Goal: Transaction & Acquisition: Purchase product/service

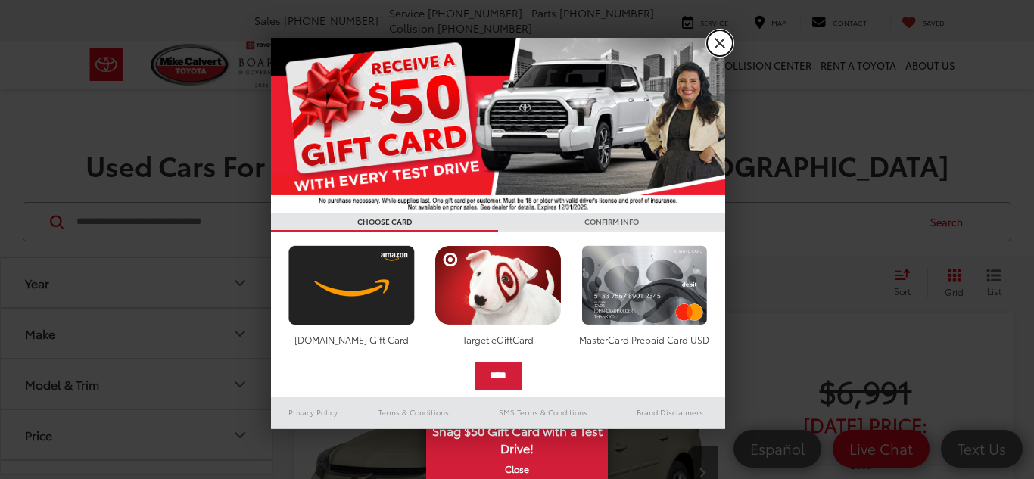
click at [719, 38] on link "X" at bounding box center [720, 43] width 26 height 26
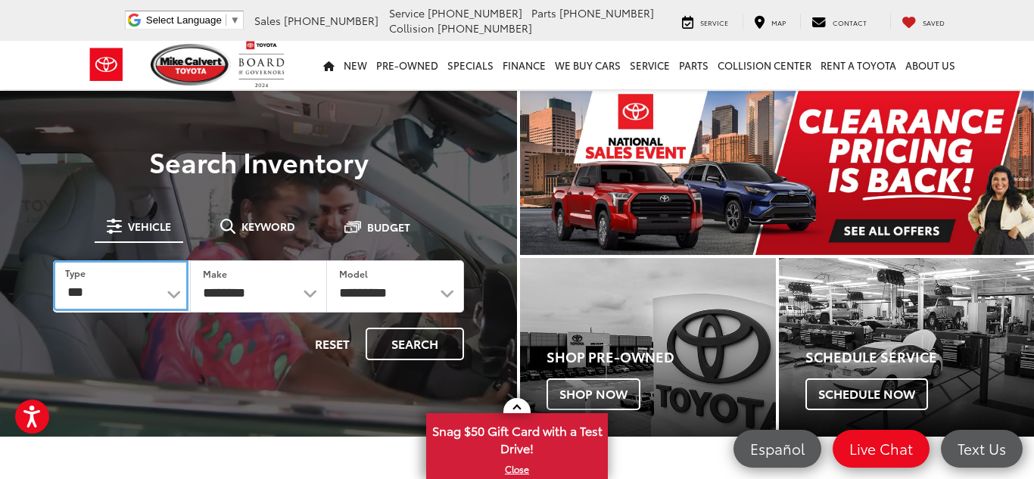
click at [175, 293] on select "*** *** **** *********" at bounding box center [121, 285] width 136 height 51
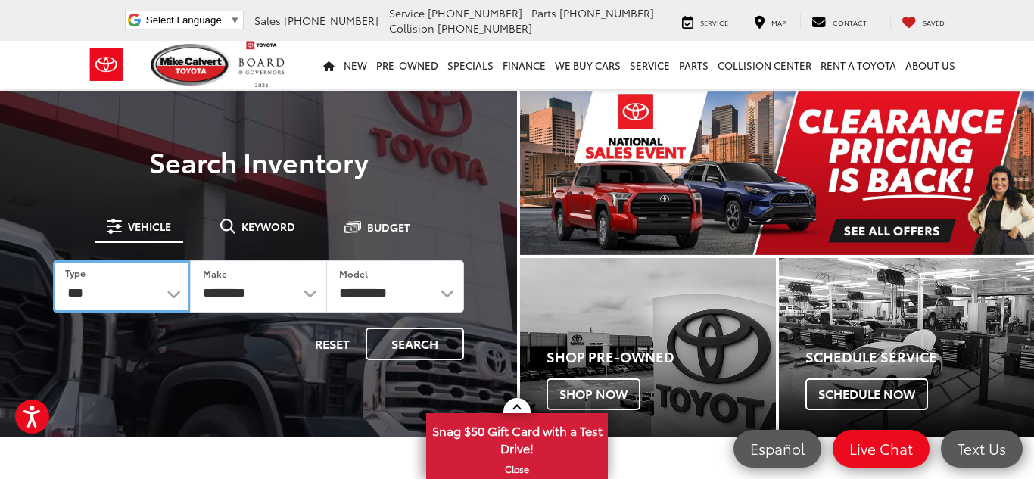
select select "******"
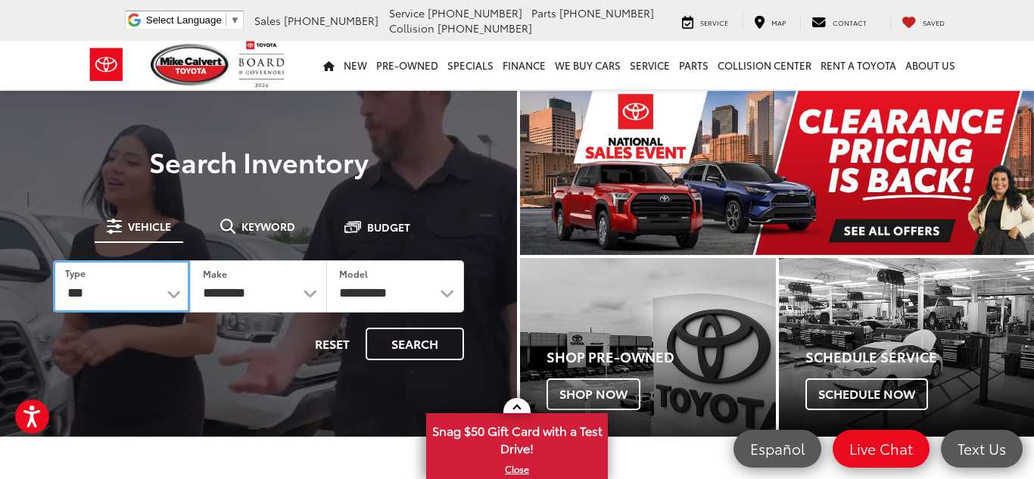
click at [53, 260] on select "*** *** **** *********" at bounding box center [121, 286] width 137 height 52
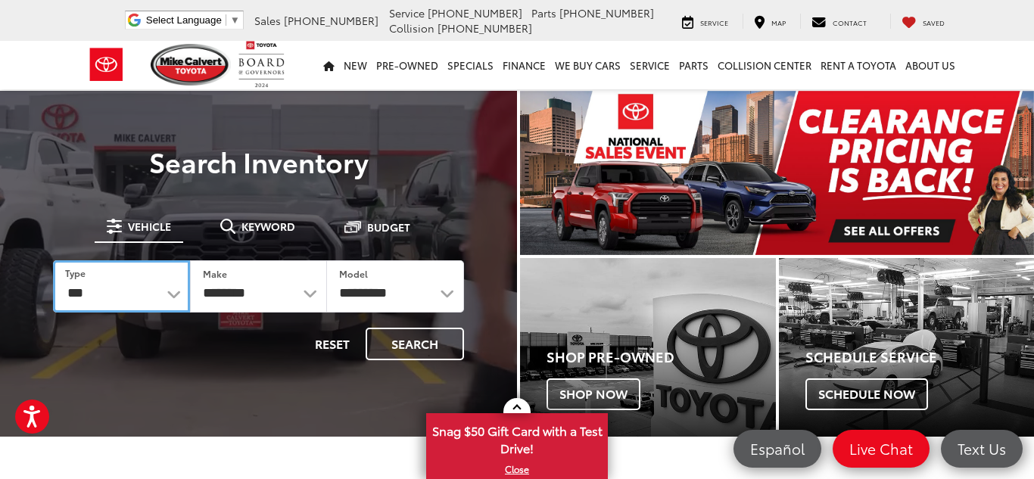
select select
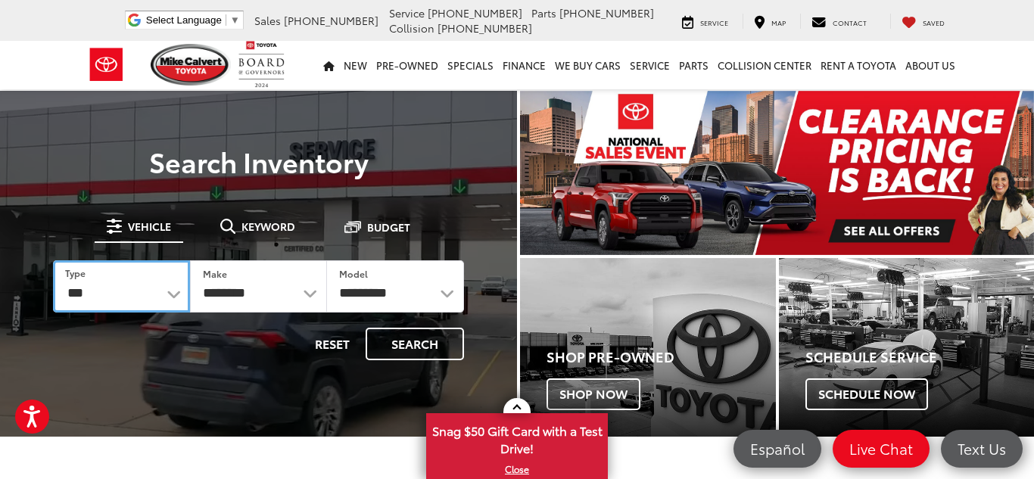
select select
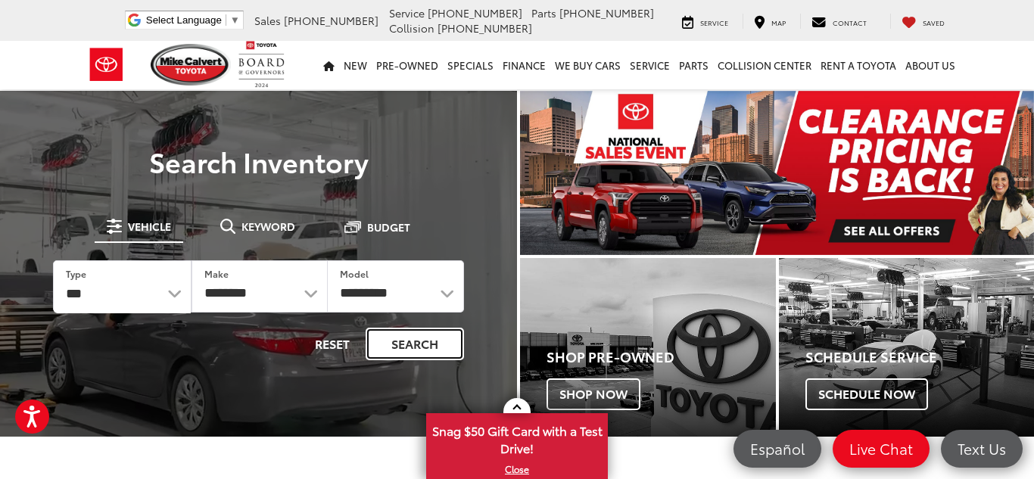
click at [419, 348] on button "Search" at bounding box center [415, 344] width 98 height 33
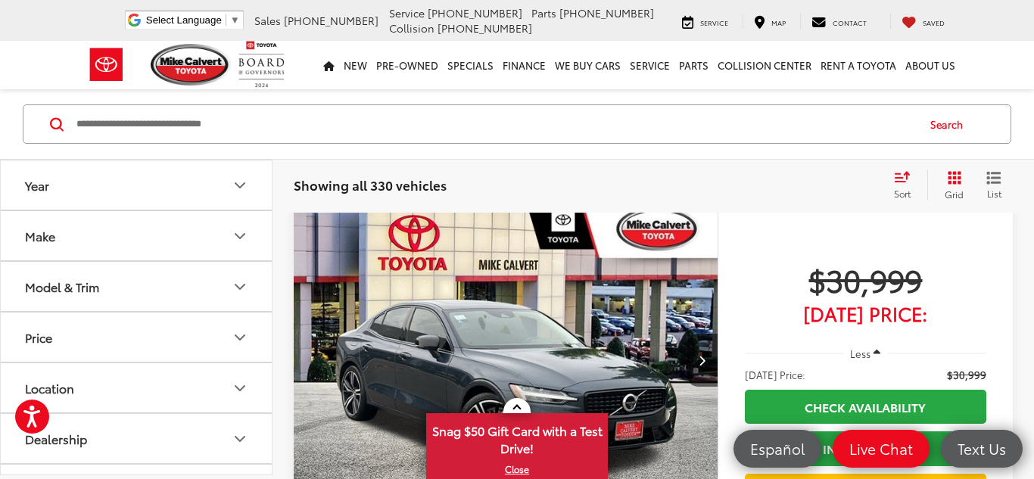
click at [988, 179] on icon "List View" at bounding box center [994, 178] width 12 height 11
click at [894, 179] on icon "Select sort value" at bounding box center [902, 176] width 17 height 11
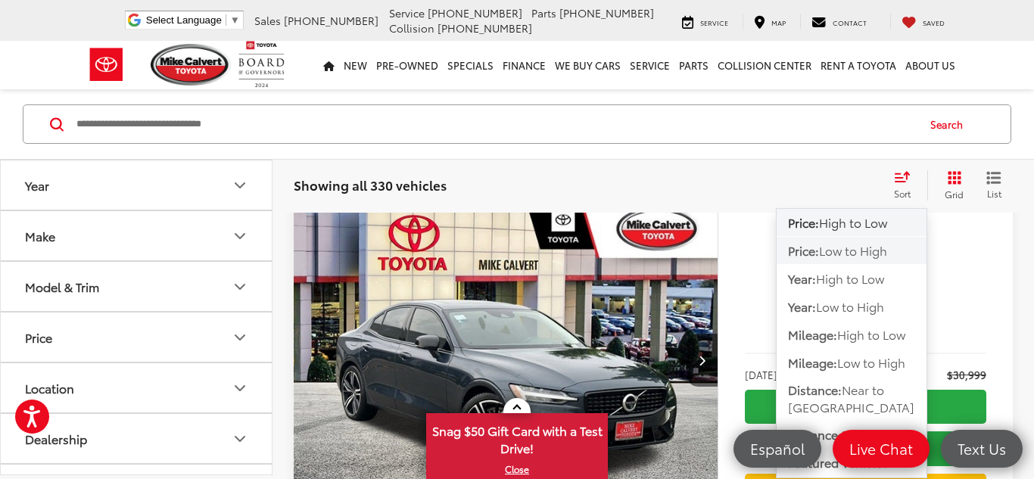
click at [854, 246] on span "Low to High" at bounding box center [853, 250] width 68 height 17
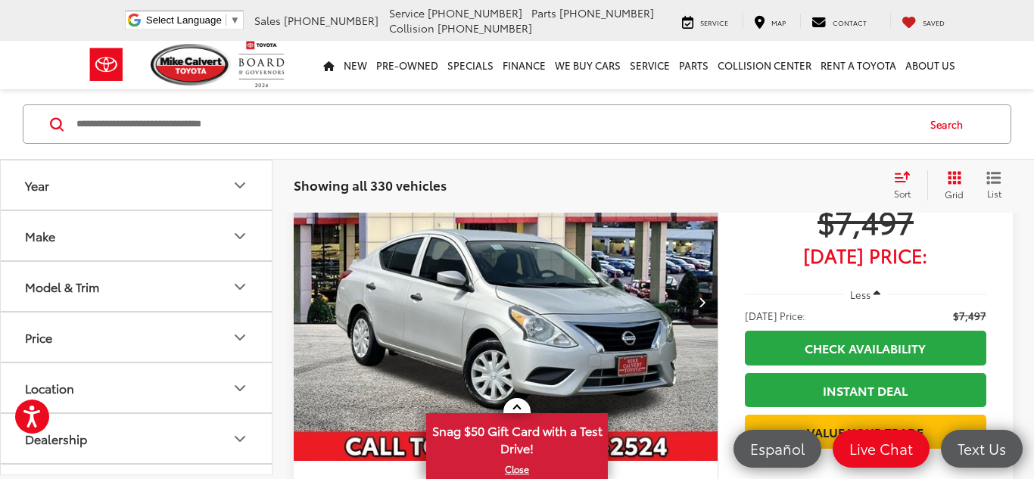
scroll to position [4422, 0]
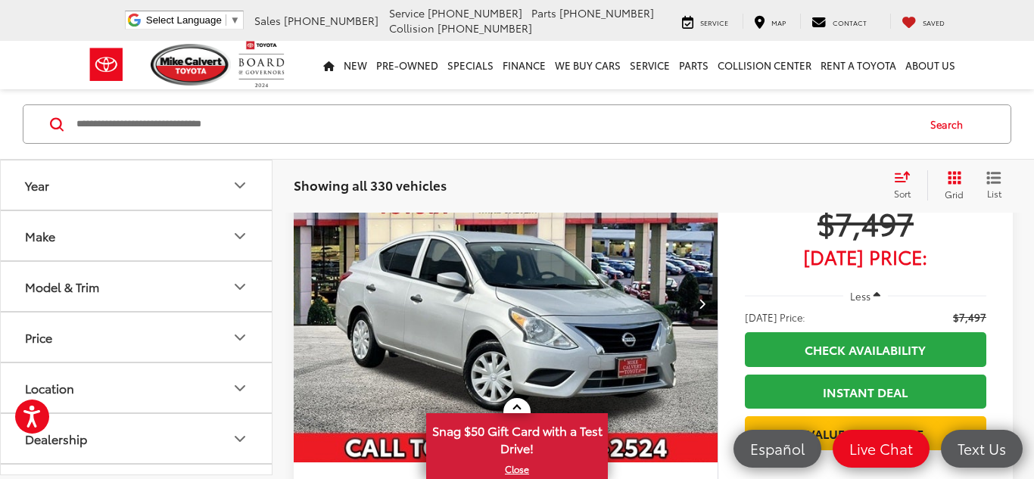
click at [532, 308] on img "2018 Nissan Versa 1.6 S Plus 0" at bounding box center [506, 305] width 426 height 320
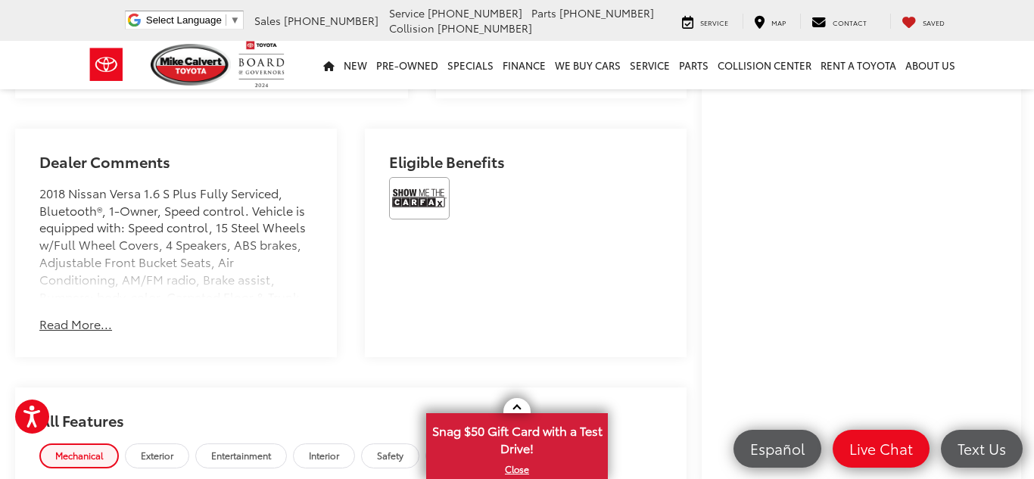
scroll to position [909, 0]
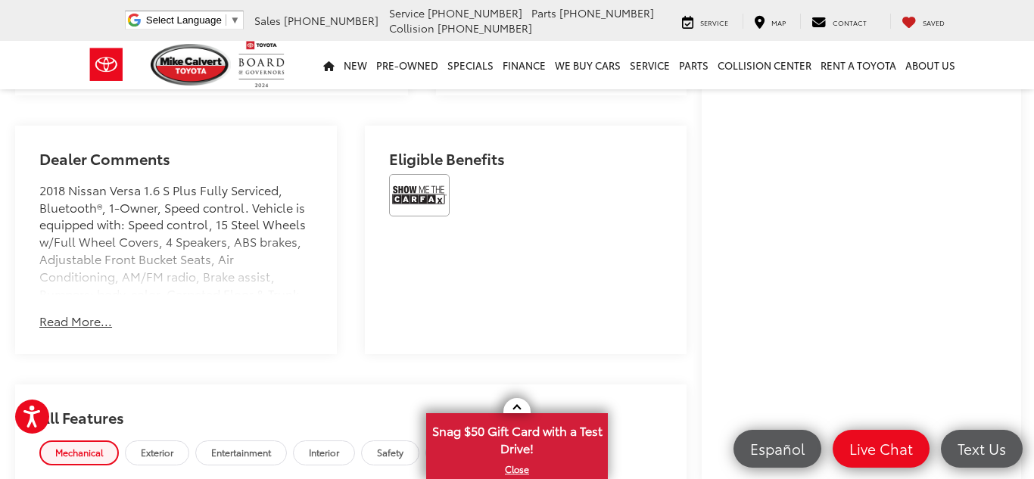
click at [66, 316] on button "Read More..." at bounding box center [75, 321] width 73 height 17
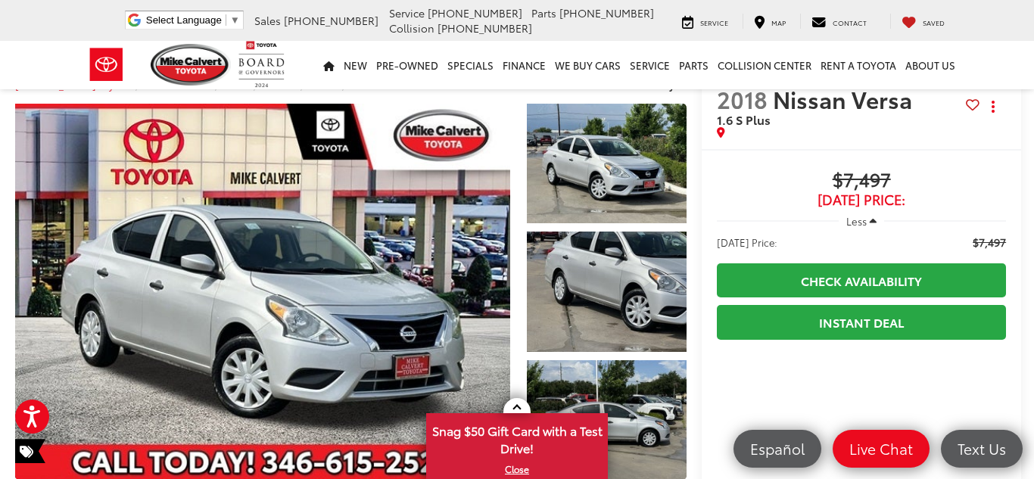
scroll to position [30, 0]
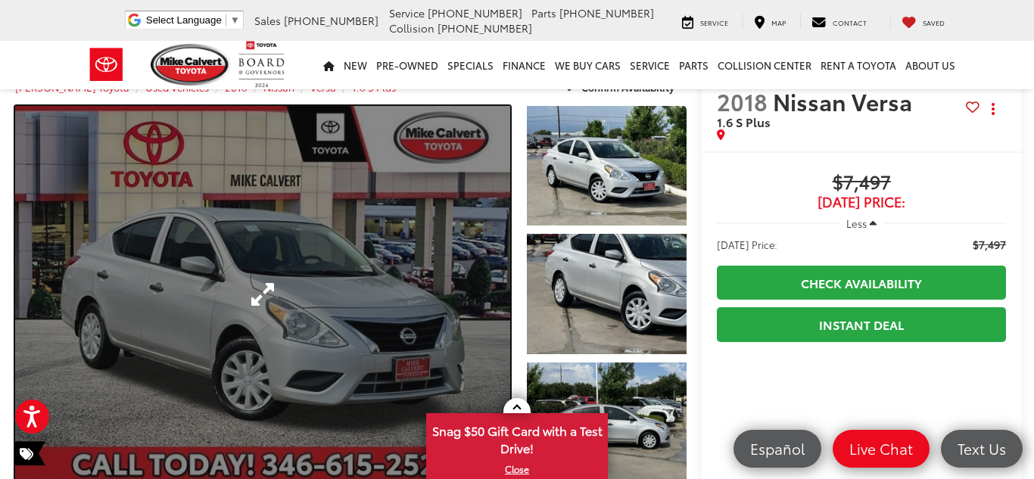
click at [286, 308] on link "Expand Photo 0" at bounding box center [262, 294] width 495 height 376
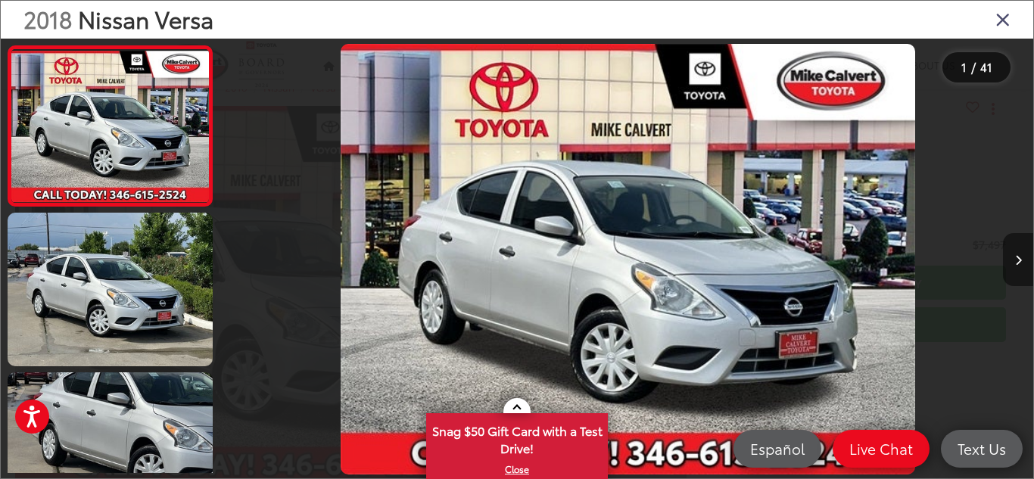
click at [1020, 260] on icon "Next image" at bounding box center [1018, 260] width 7 height 11
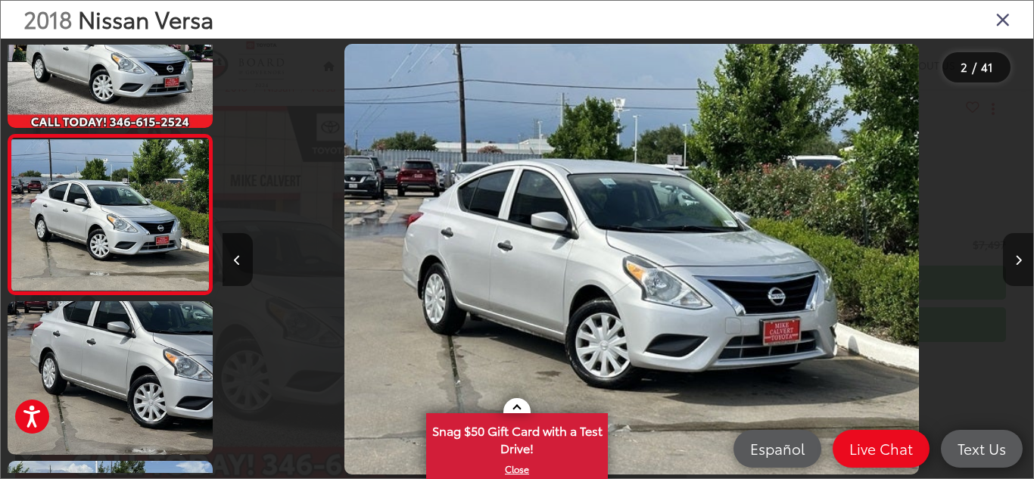
scroll to position [0, 811]
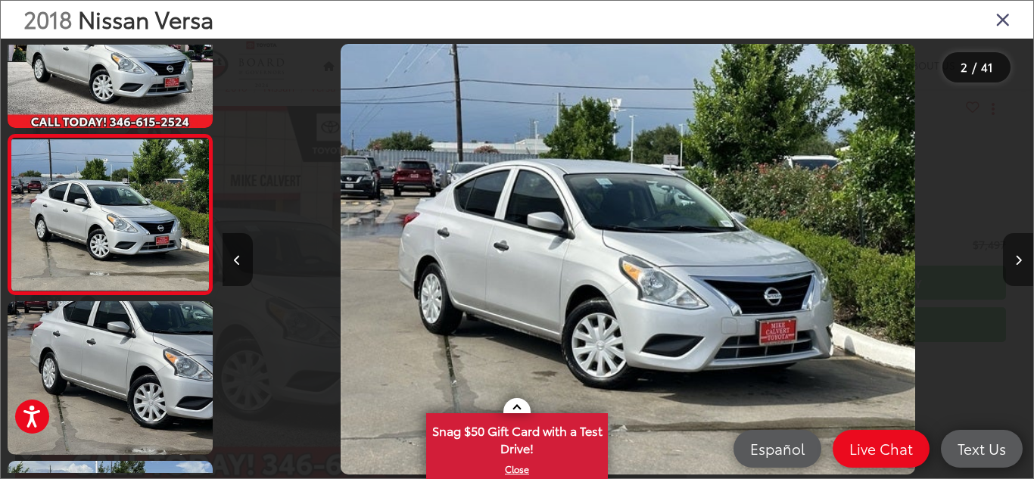
click at [1020, 260] on icon "Next image" at bounding box center [1018, 260] width 7 height 11
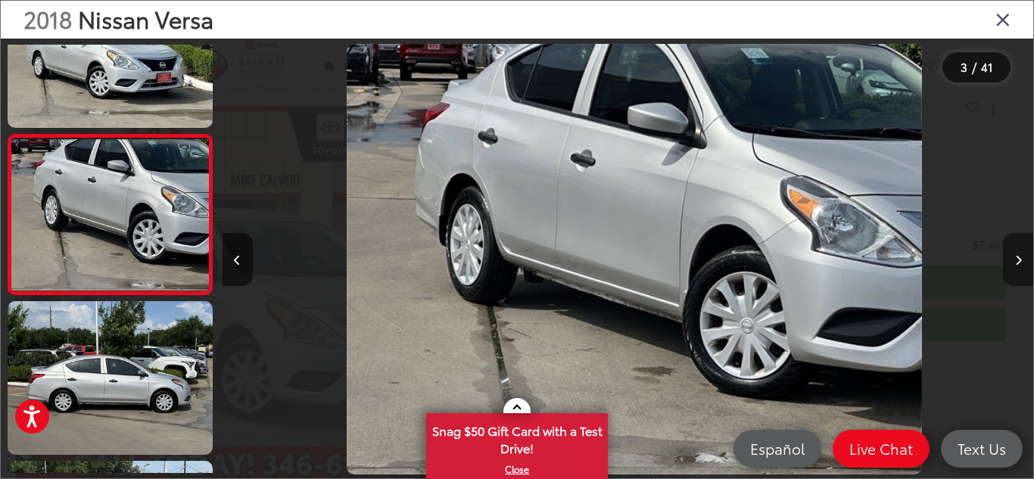
scroll to position [0, 1622]
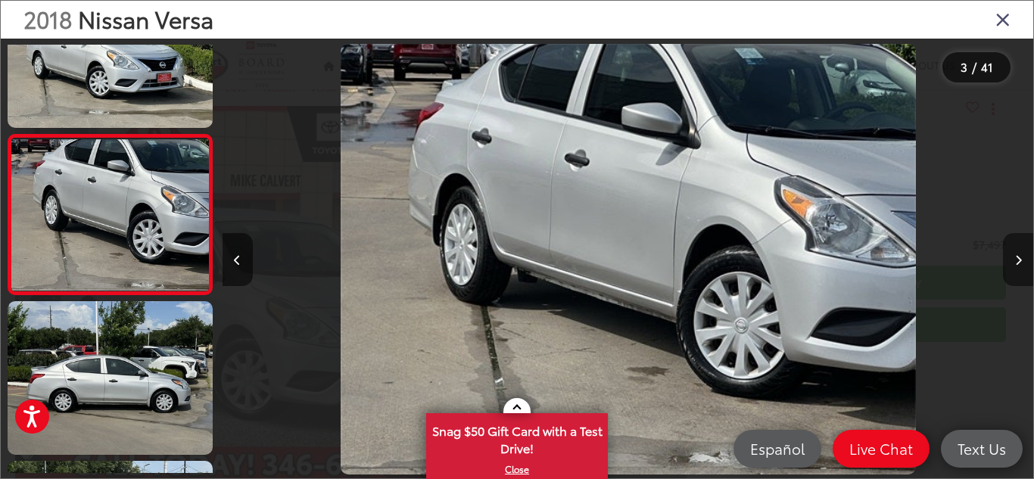
click at [1020, 260] on icon "Next image" at bounding box center [1018, 260] width 7 height 11
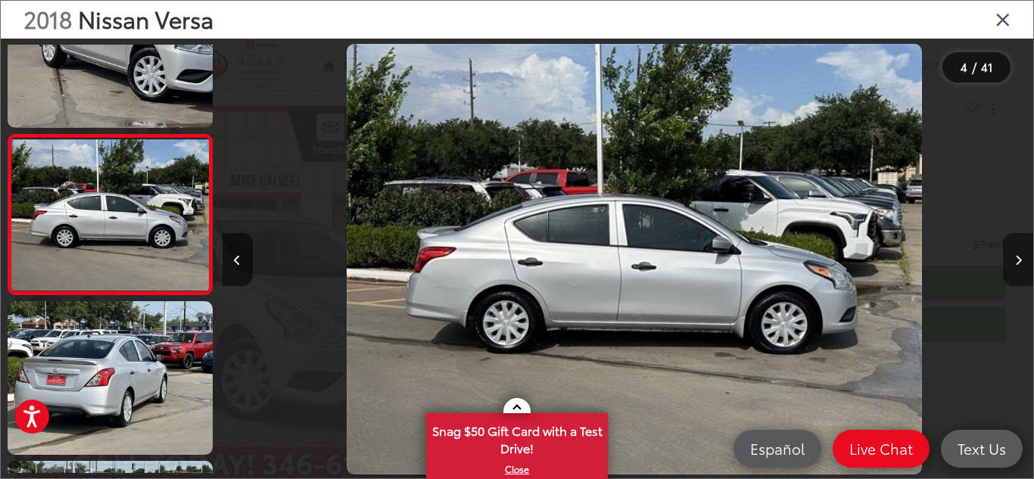
scroll to position [0, 2434]
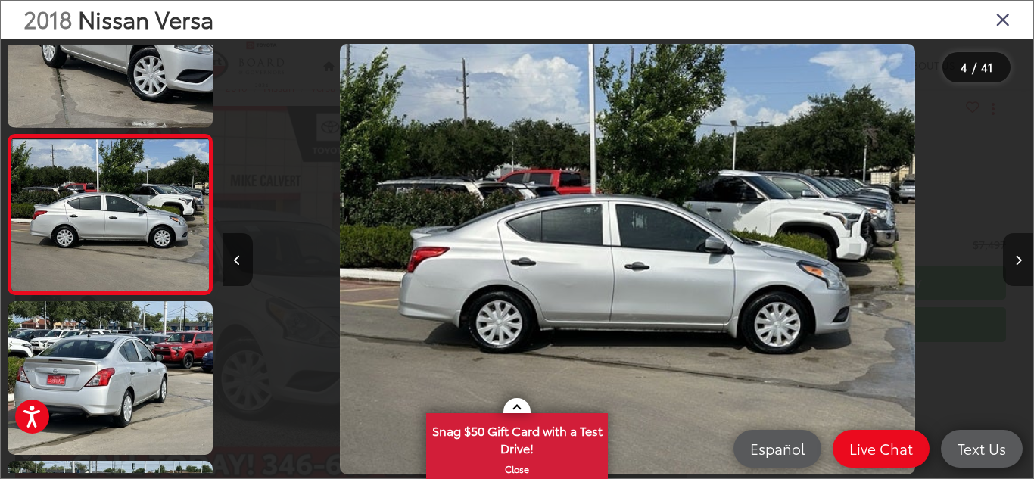
click at [1020, 260] on icon "Next image" at bounding box center [1018, 260] width 7 height 11
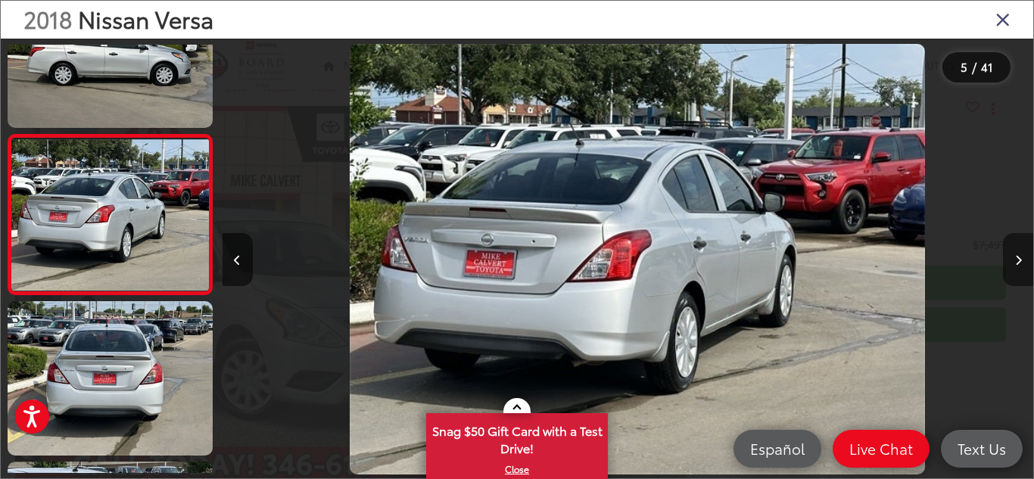
scroll to position [0, 3244]
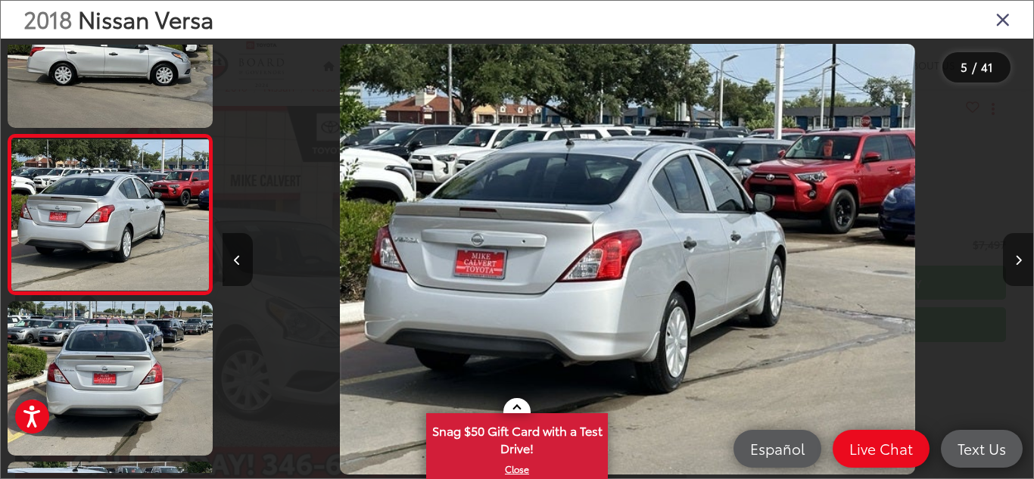
click at [1020, 260] on icon "Next image" at bounding box center [1018, 260] width 7 height 11
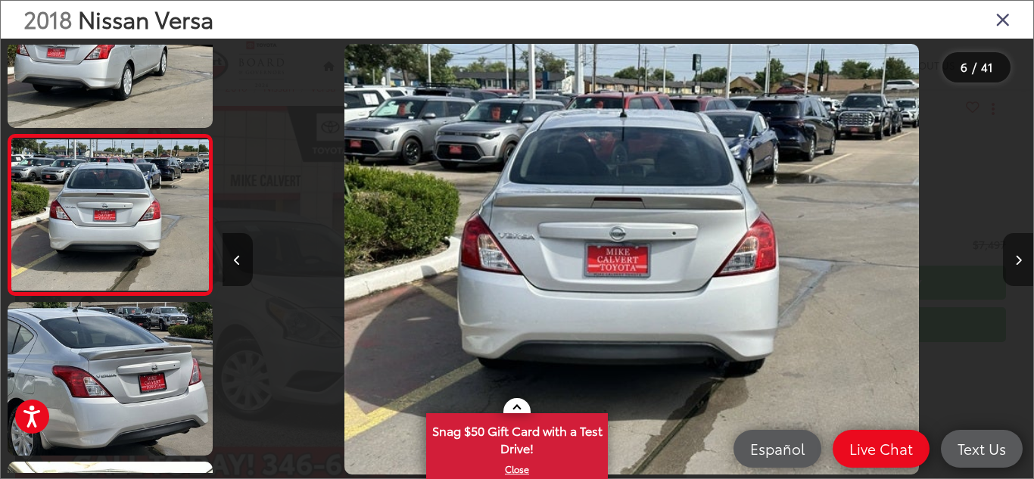
scroll to position [0, 4055]
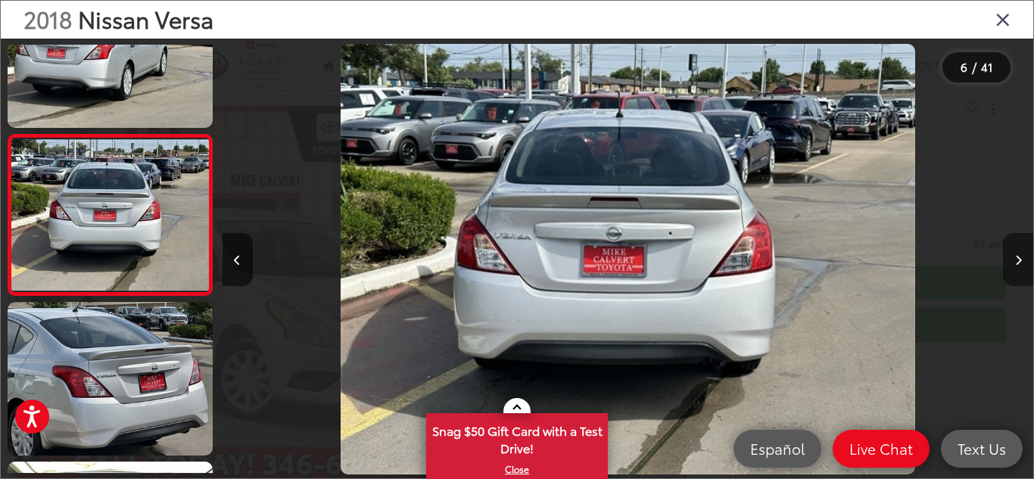
click at [1020, 260] on icon "Next image" at bounding box center [1018, 260] width 7 height 11
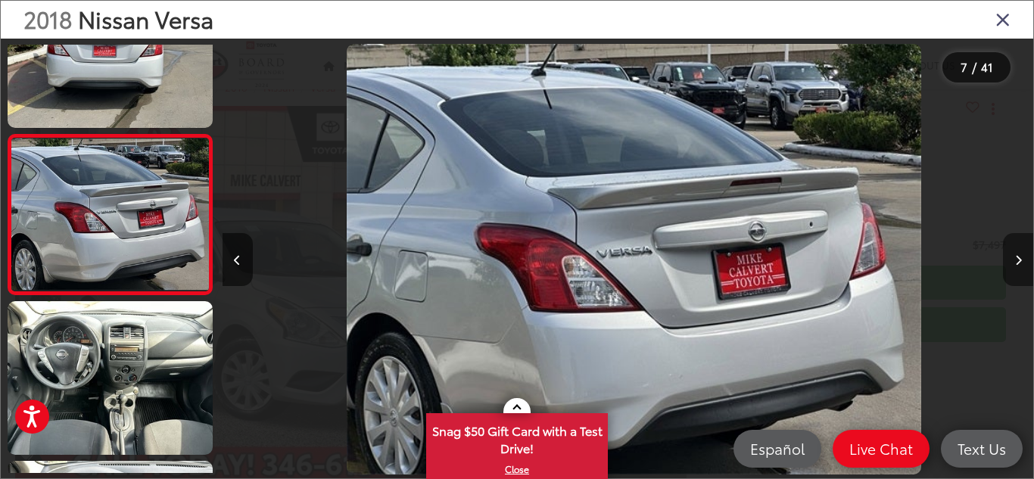
scroll to position [0, 4866]
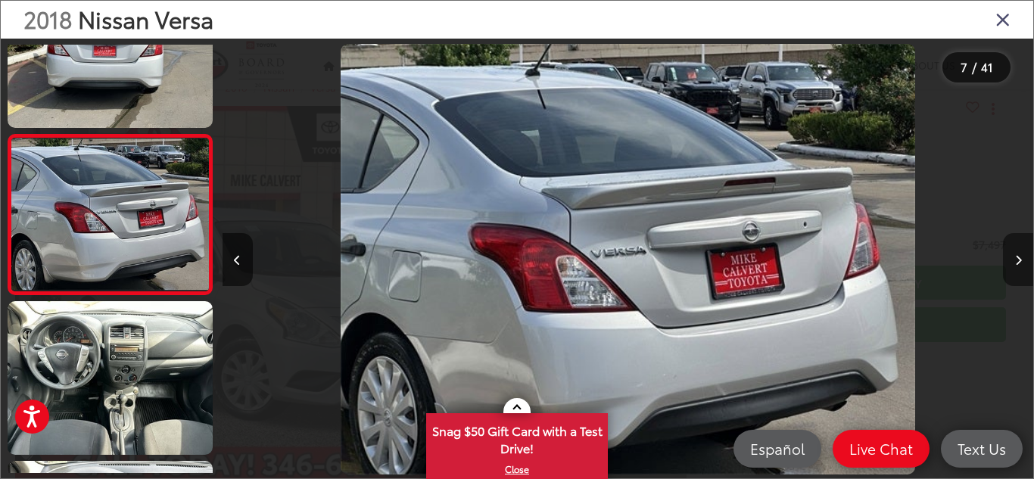
click at [1020, 260] on icon "Next image" at bounding box center [1018, 260] width 7 height 11
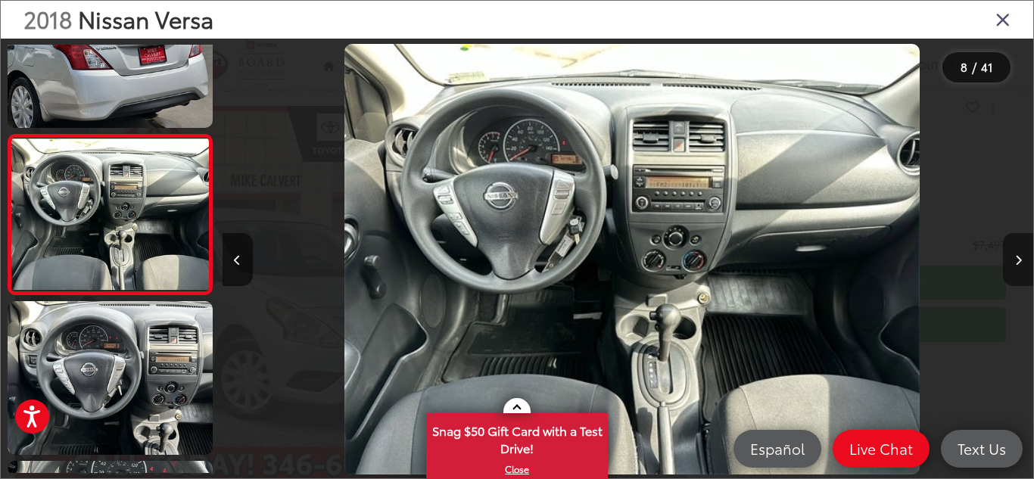
scroll to position [0, 5677]
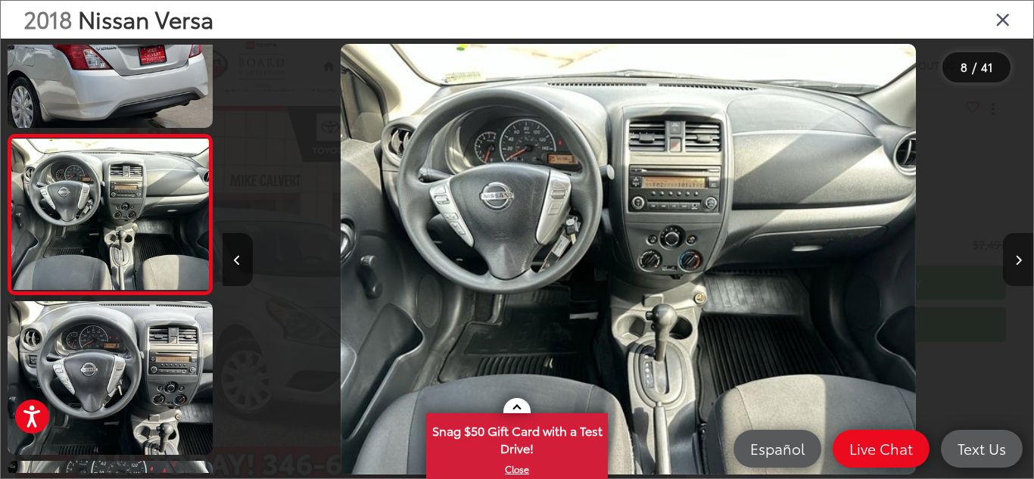
click at [1020, 260] on icon "Next image" at bounding box center [1018, 260] width 7 height 11
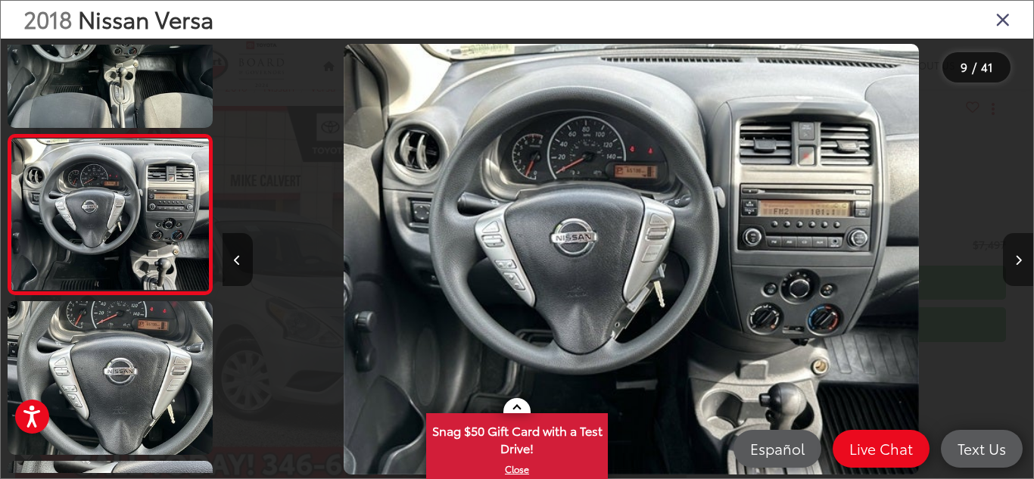
scroll to position [0, 0]
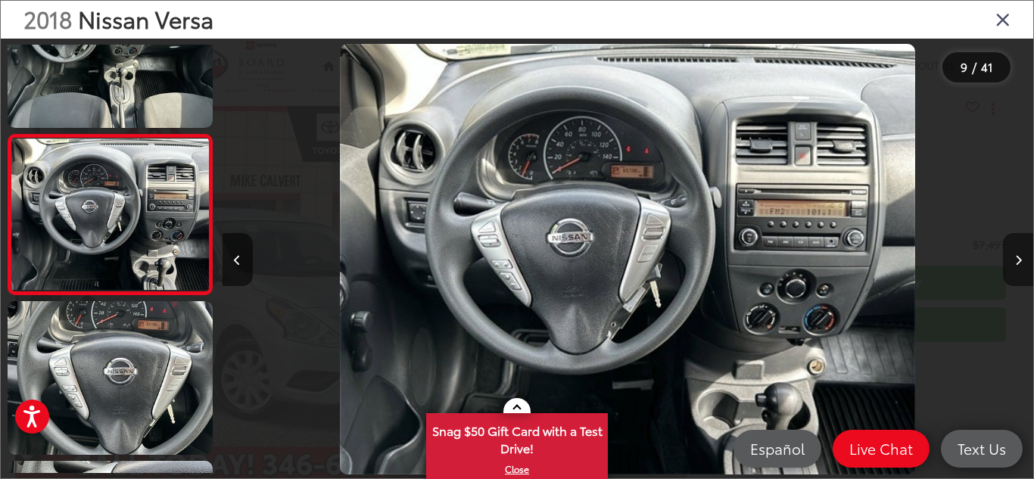
click at [1020, 260] on icon "Next image" at bounding box center [1018, 260] width 7 height 11
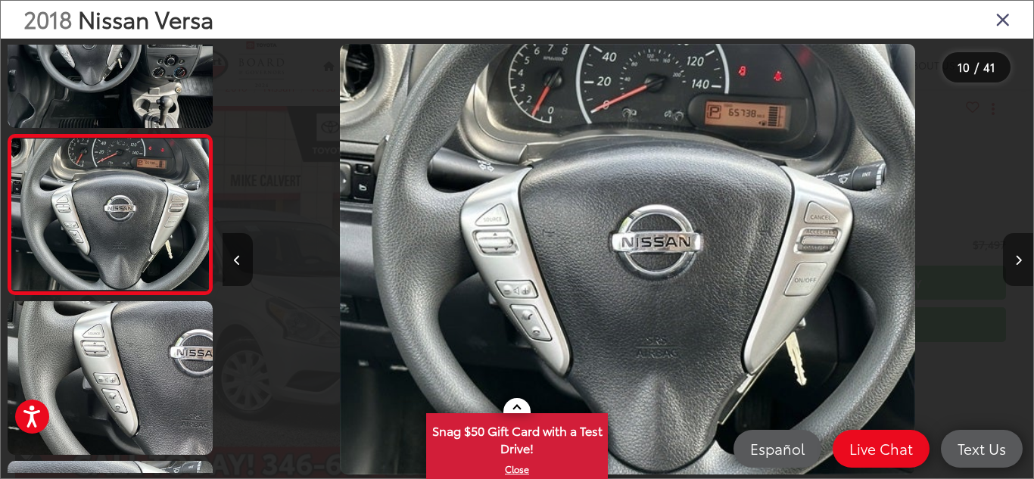
click at [1020, 260] on icon "Next image" at bounding box center [1018, 260] width 7 height 11
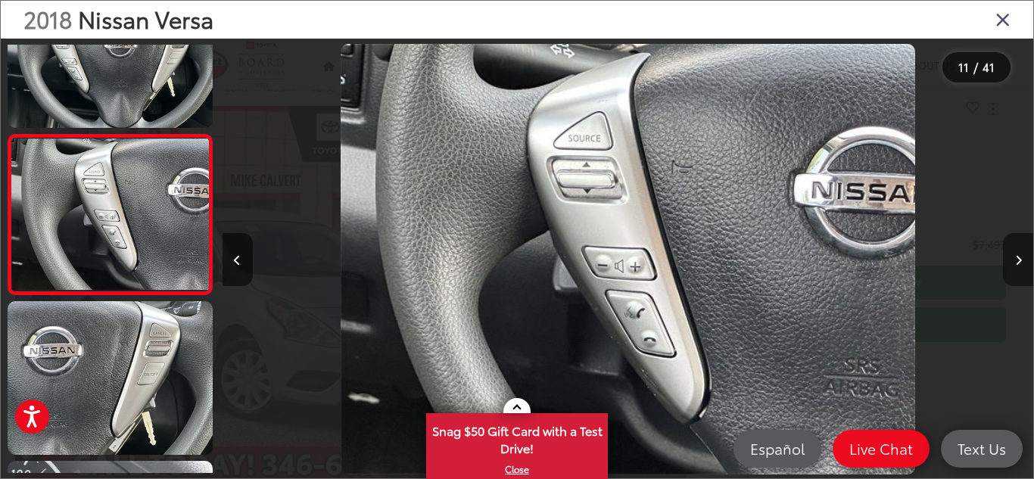
click at [1020, 260] on icon "Next image" at bounding box center [1018, 260] width 7 height 11
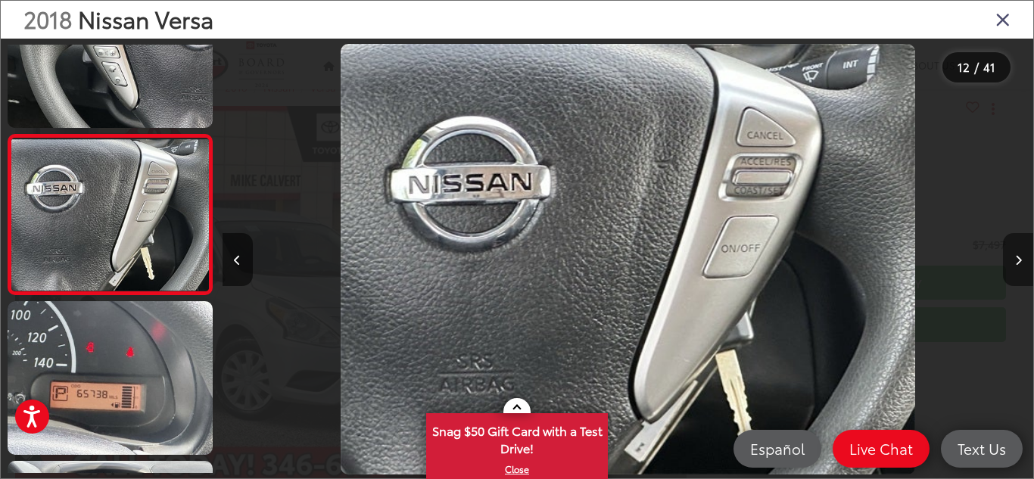
click at [1020, 260] on icon "Next image" at bounding box center [1018, 260] width 7 height 11
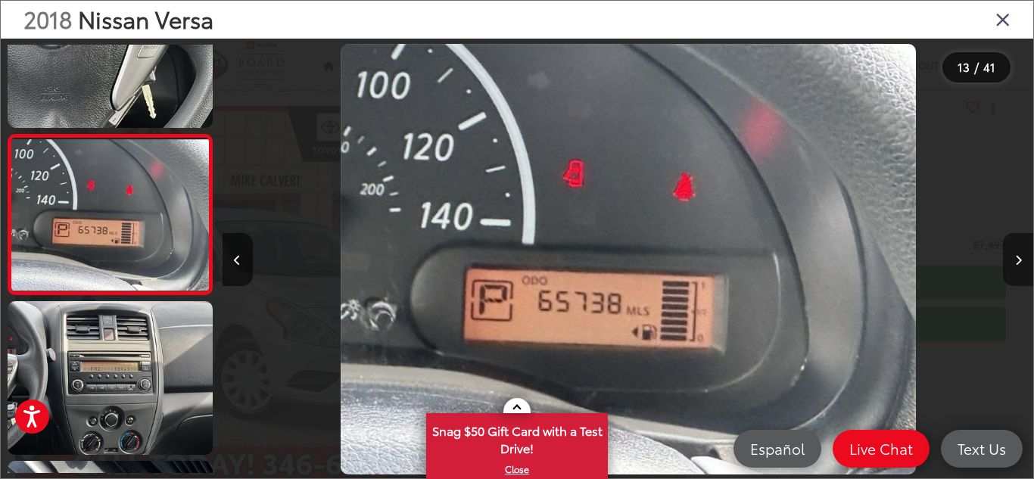
click at [1020, 260] on icon "Next image" at bounding box center [1018, 260] width 7 height 11
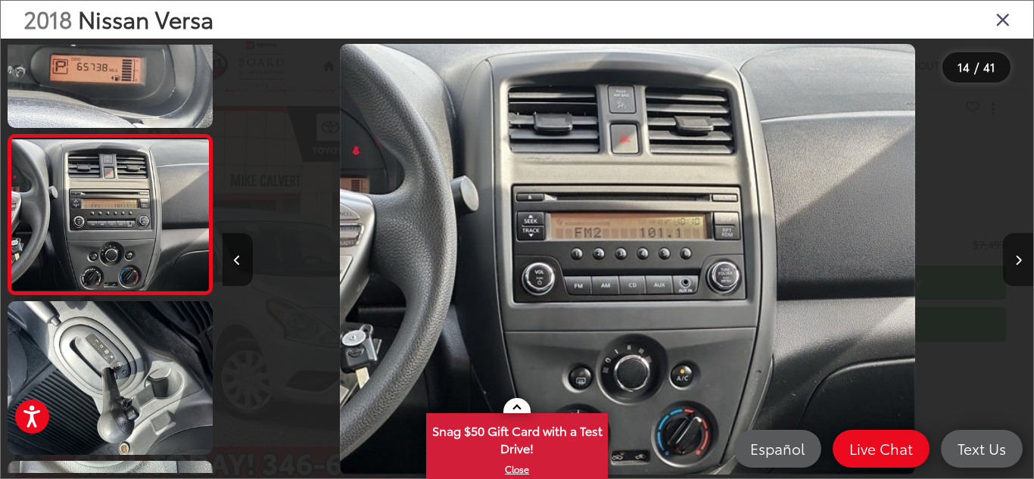
click at [1020, 260] on icon "Next image" at bounding box center [1018, 260] width 7 height 11
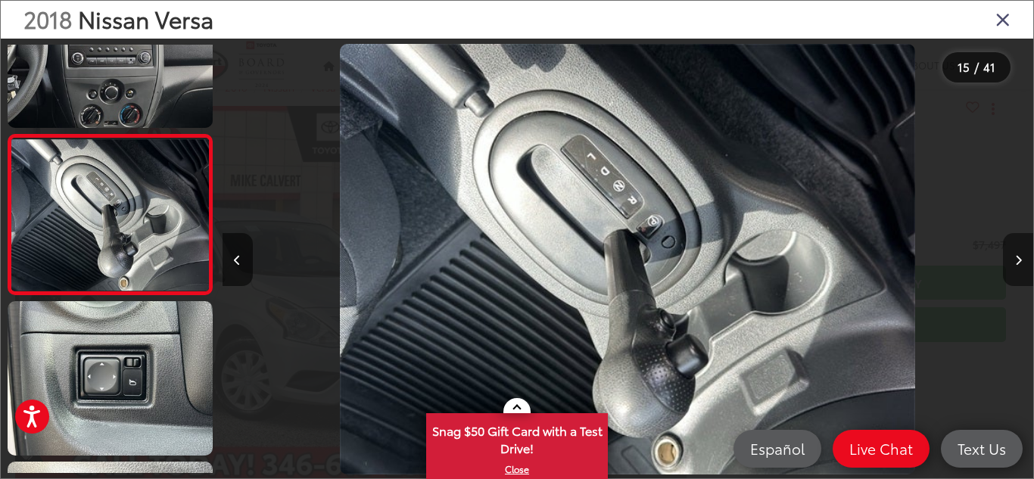
click at [1020, 260] on icon "Next image" at bounding box center [1018, 260] width 7 height 11
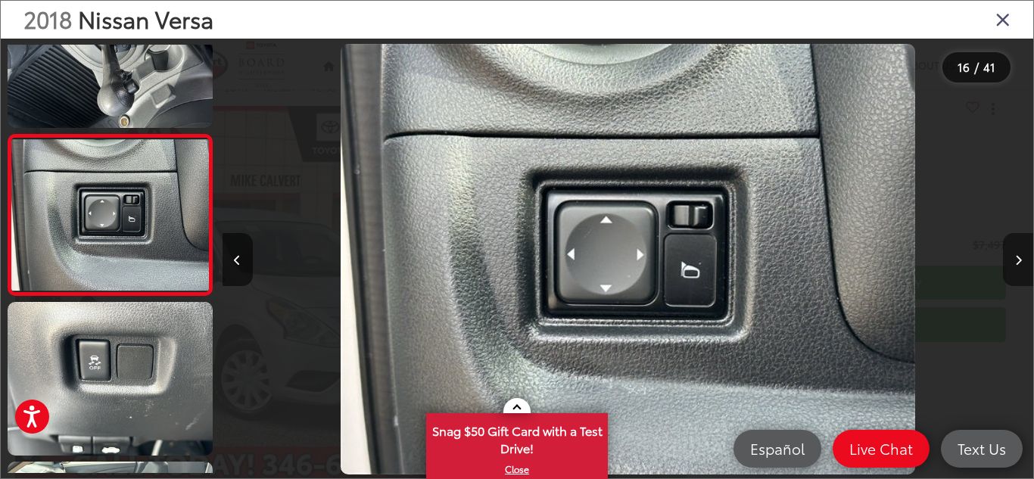
click at [1020, 260] on icon "Next image" at bounding box center [1018, 260] width 7 height 11
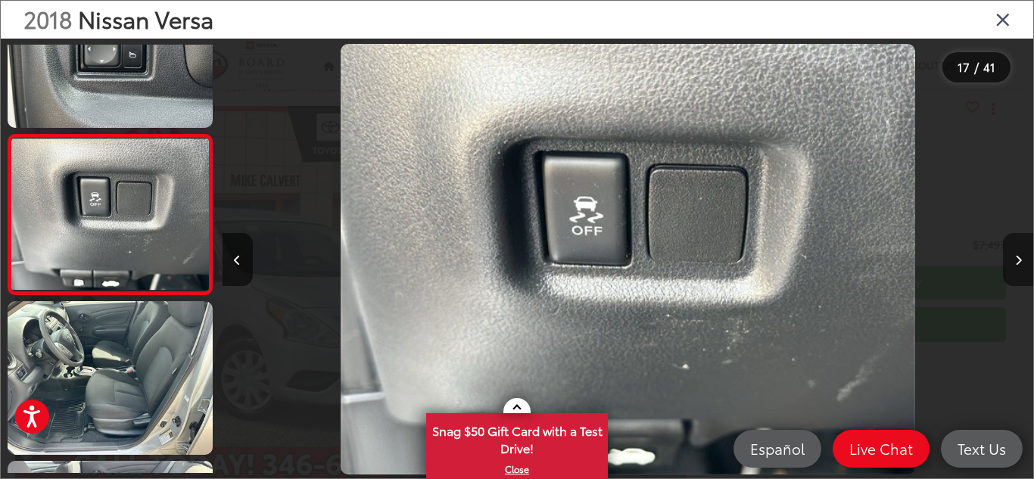
click at [1020, 260] on icon "Next image" at bounding box center [1018, 260] width 7 height 11
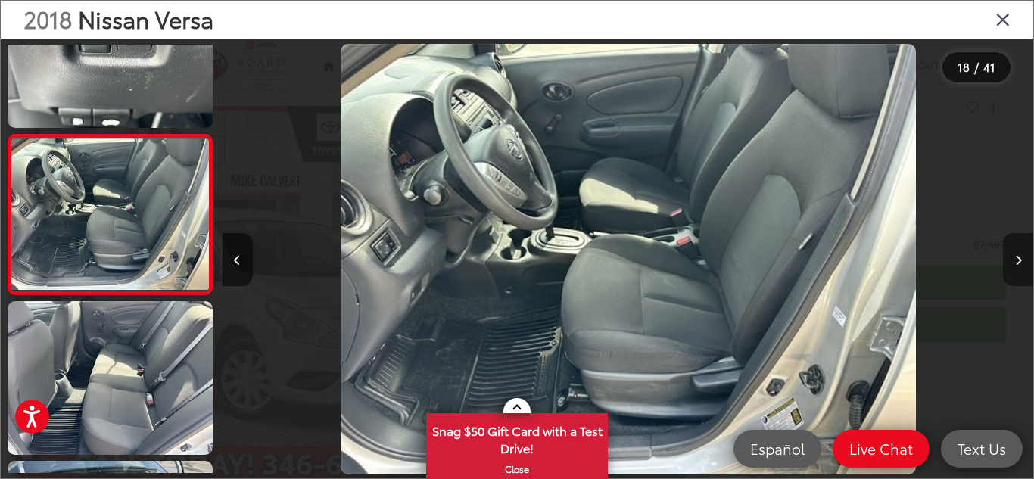
click at [1020, 260] on icon "Next image" at bounding box center [1018, 260] width 7 height 11
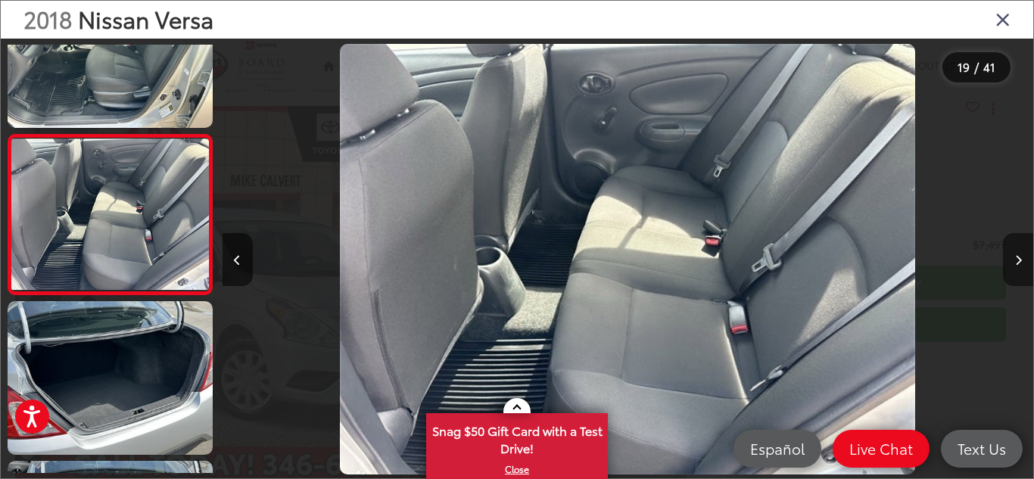
click at [1020, 260] on icon "Next image" at bounding box center [1018, 260] width 7 height 11
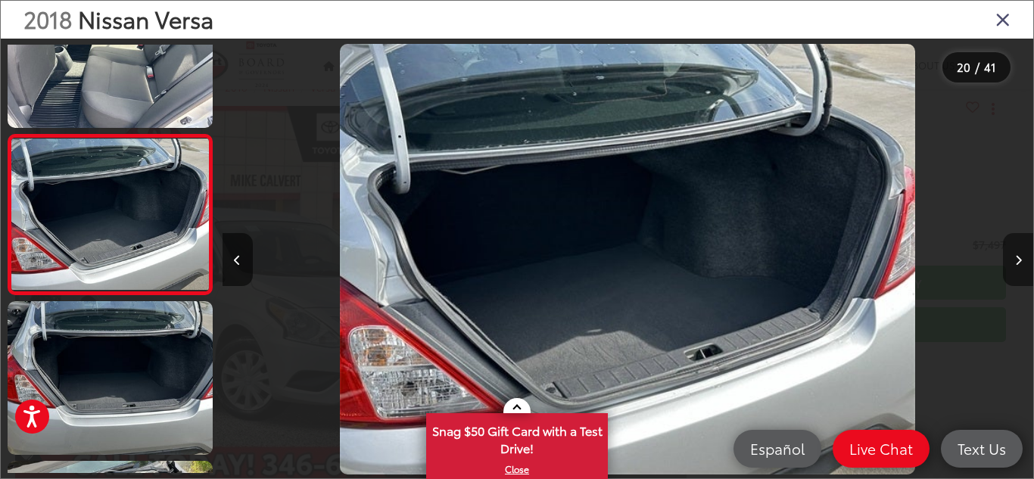
click at [1020, 260] on icon "Next image" at bounding box center [1018, 260] width 7 height 11
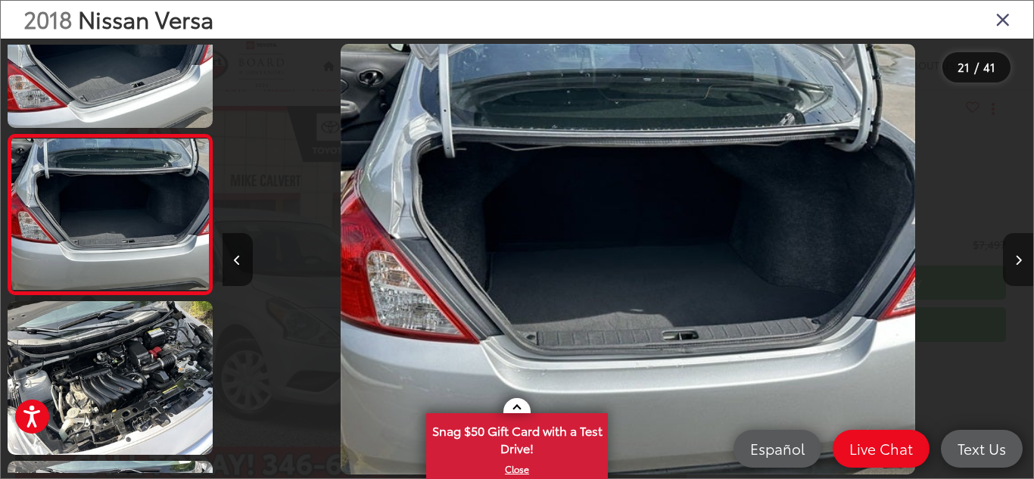
click at [1020, 260] on icon "Next image" at bounding box center [1018, 260] width 7 height 11
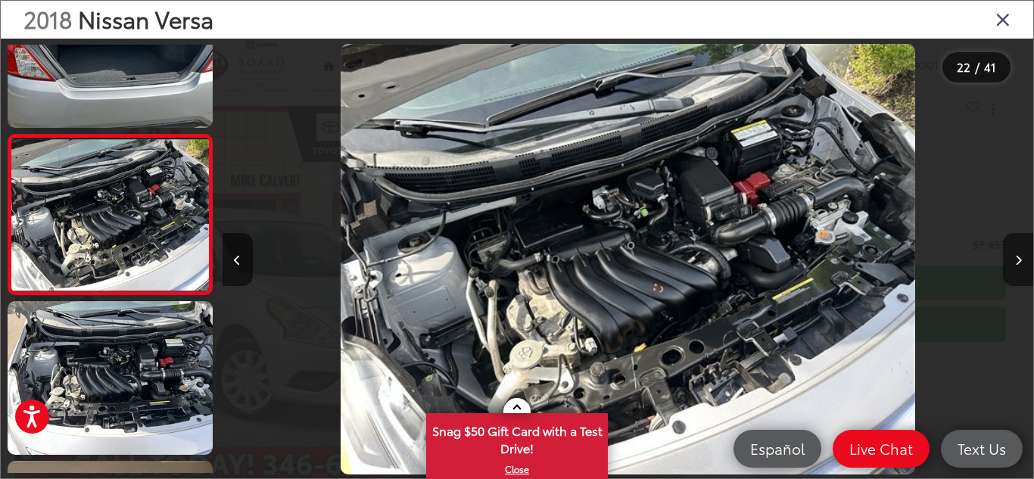
click at [1020, 260] on icon "Next image" at bounding box center [1018, 260] width 7 height 11
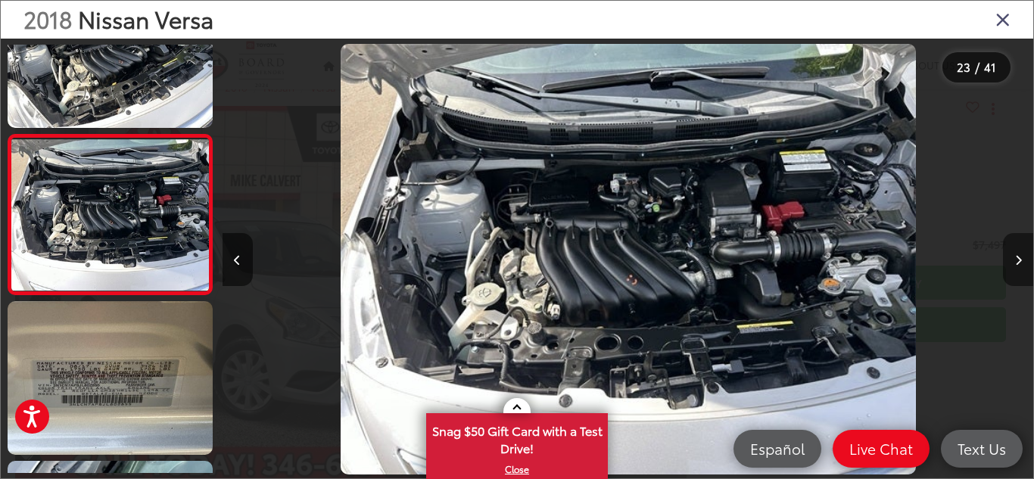
click at [1020, 260] on icon "Next image" at bounding box center [1018, 260] width 7 height 11
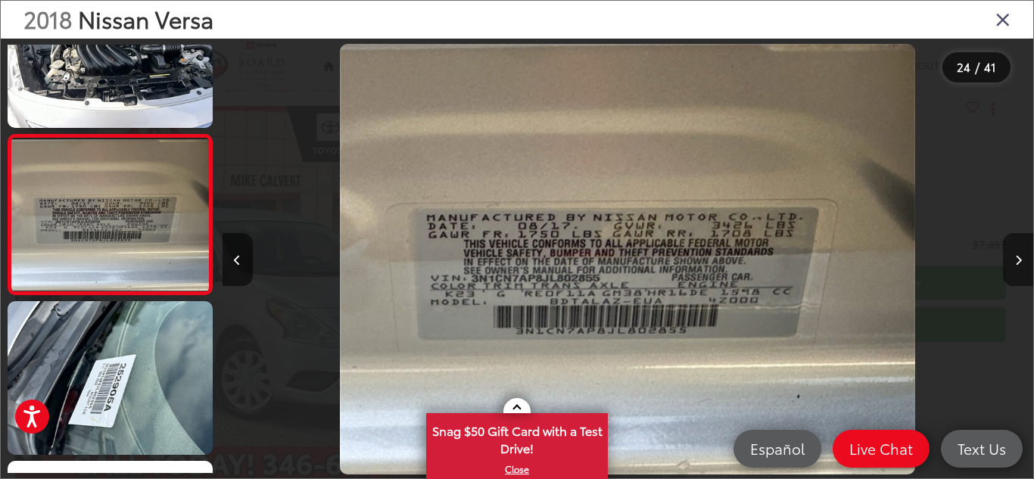
click at [1020, 260] on icon "Next image" at bounding box center [1018, 260] width 7 height 11
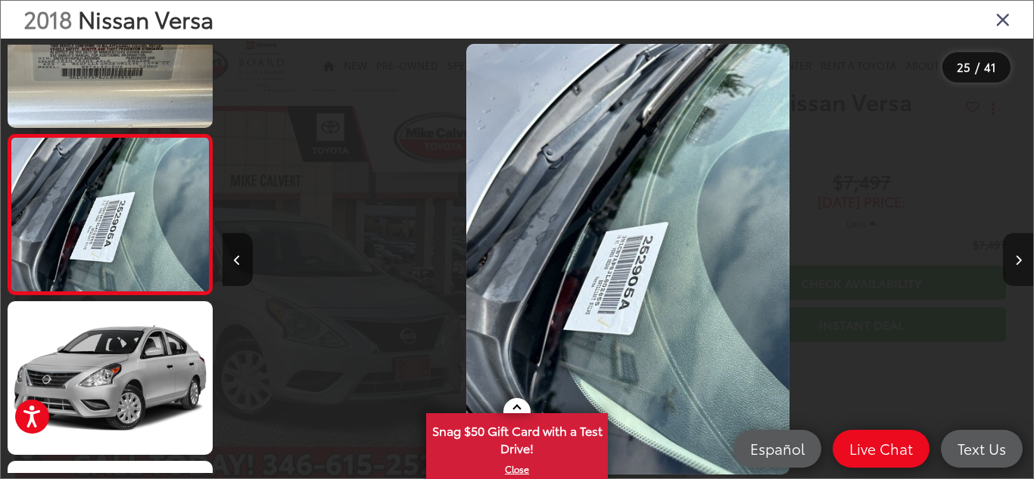
click at [1020, 260] on icon "Next image" at bounding box center [1018, 260] width 7 height 11
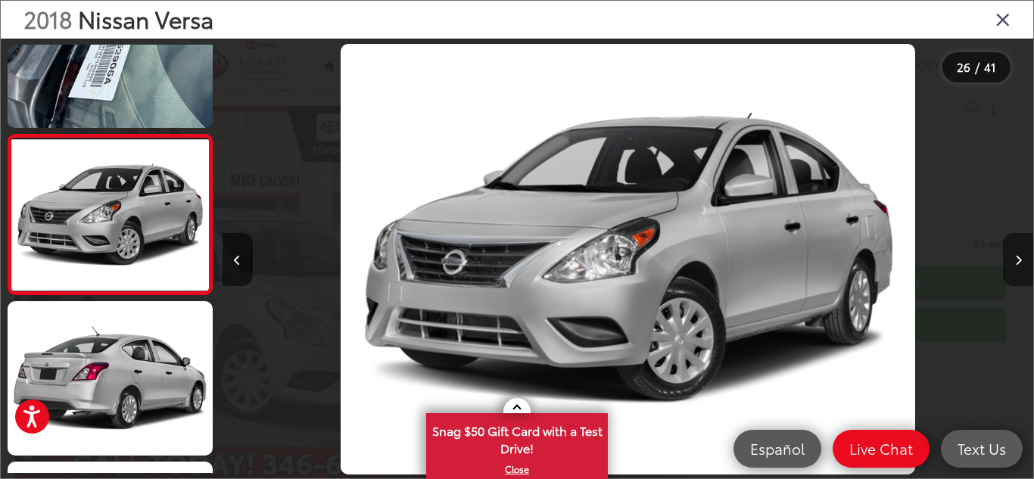
click at [1020, 260] on icon "Next image" at bounding box center [1018, 260] width 7 height 11
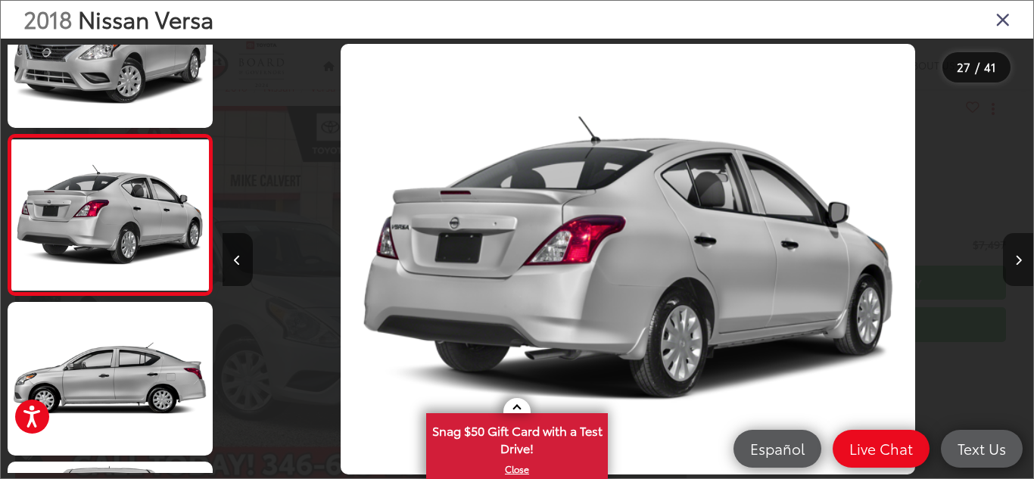
click at [1020, 260] on icon "Next image" at bounding box center [1018, 260] width 7 height 11
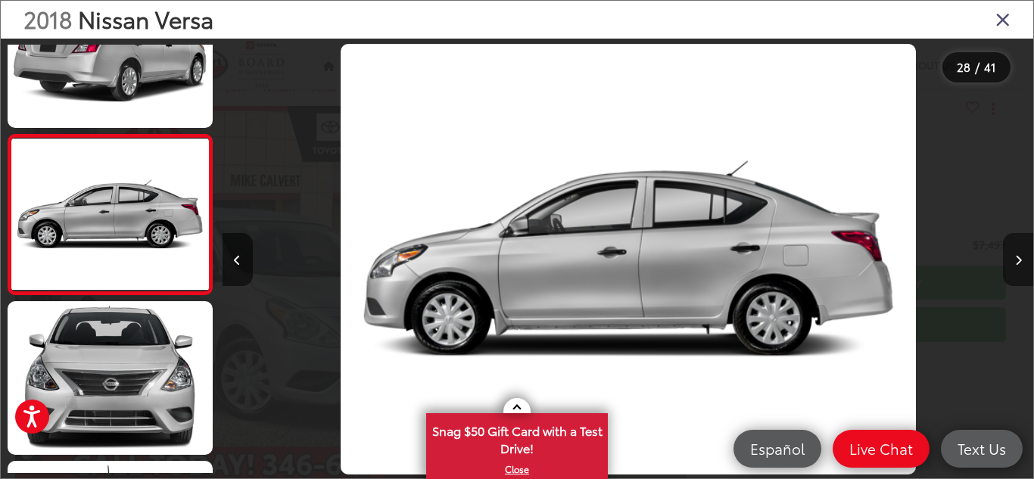
click at [1020, 260] on icon "Next image" at bounding box center [1018, 260] width 7 height 11
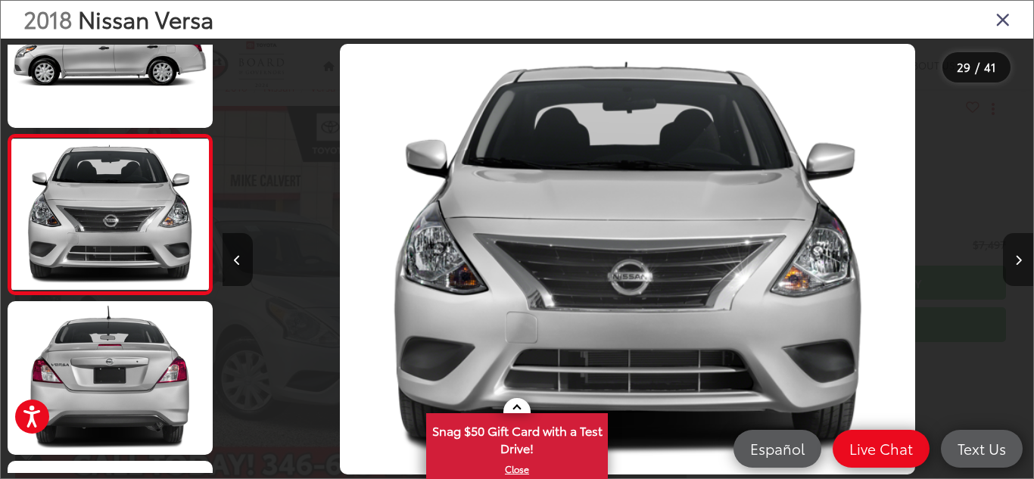
click at [1020, 260] on icon "Next image" at bounding box center [1018, 260] width 7 height 11
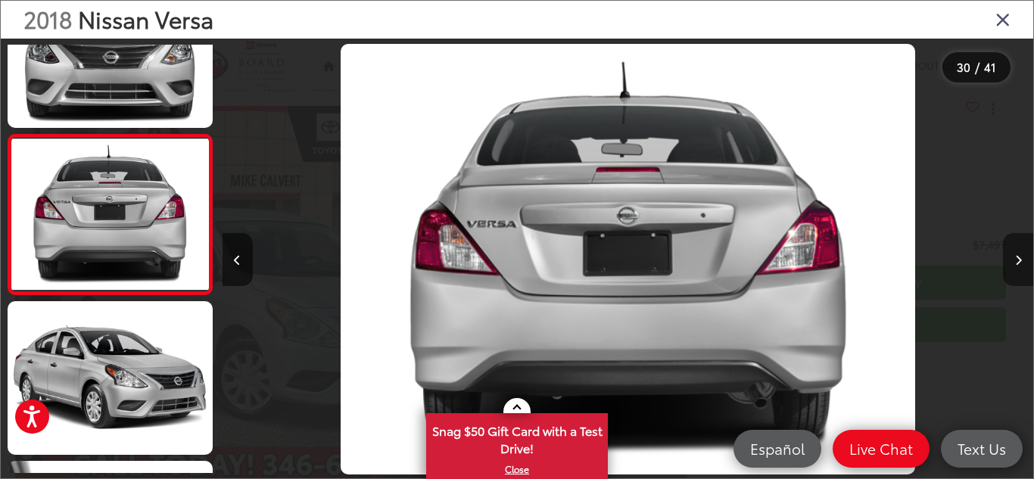
click at [1020, 260] on icon "Next image" at bounding box center [1018, 260] width 7 height 11
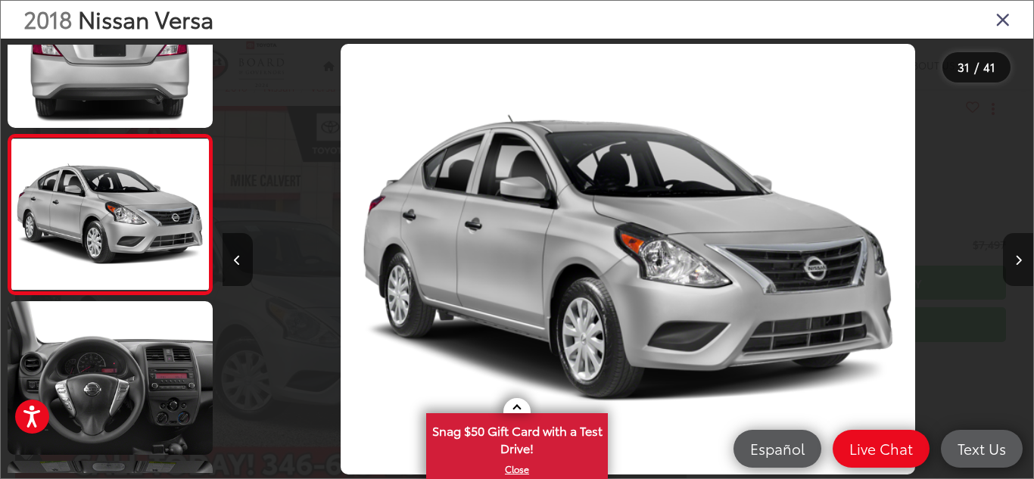
click at [1020, 260] on icon "Next image" at bounding box center [1018, 260] width 7 height 11
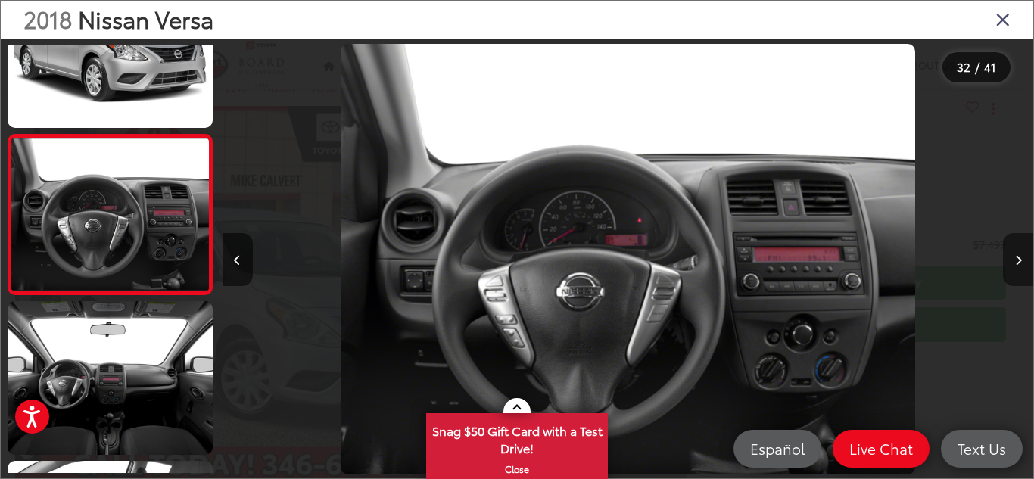
click at [1020, 260] on icon "Next image" at bounding box center [1018, 260] width 7 height 11
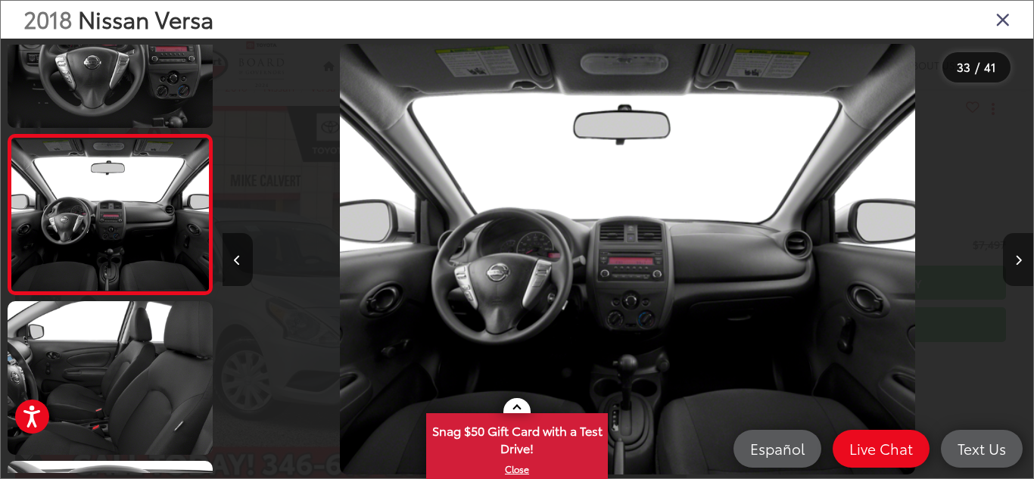
click at [1020, 260] on icon "Next image" at bounding box center [1018, 260] width 7 height 11
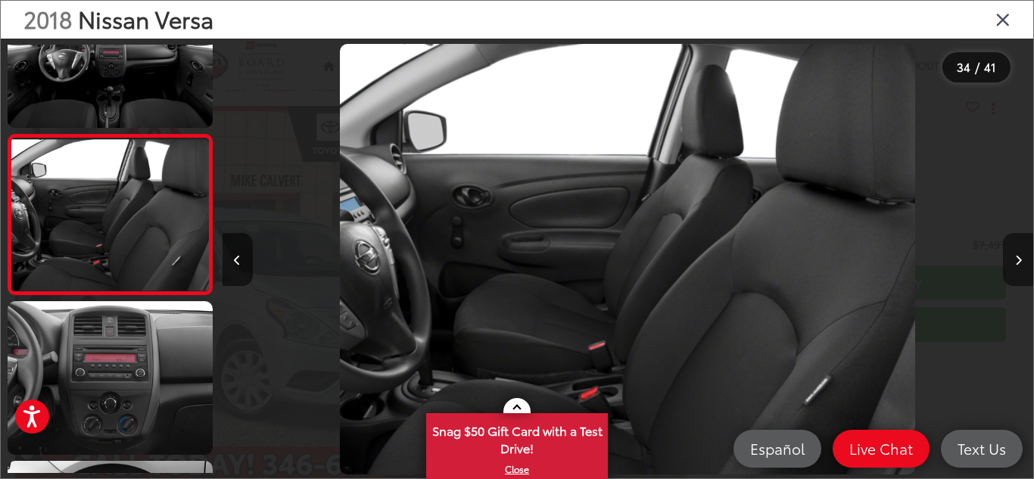
click at [1020, 260] on icon "Next image" at bounding box center [1018, 260] width 7 height 11
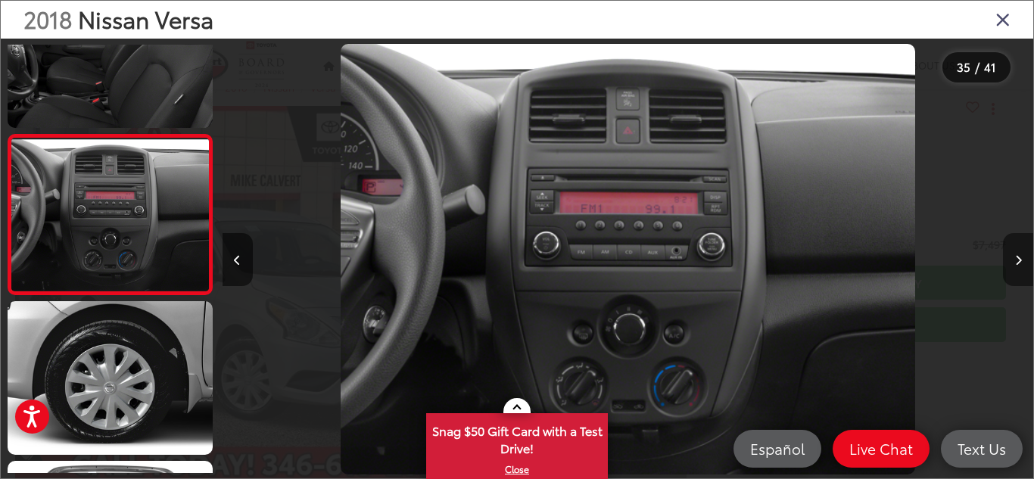
click at [1020, 260] on icon "Next image" at bounding box center [1018, 260] width 7 height 11
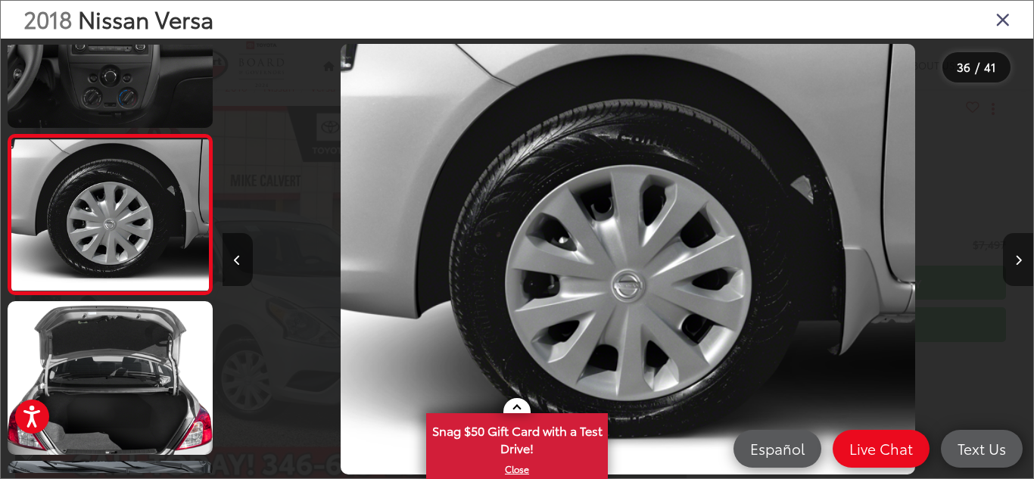
click at [1020, 260] on icon "Next image" at bounding box center [1018, 260] width 7 height 11
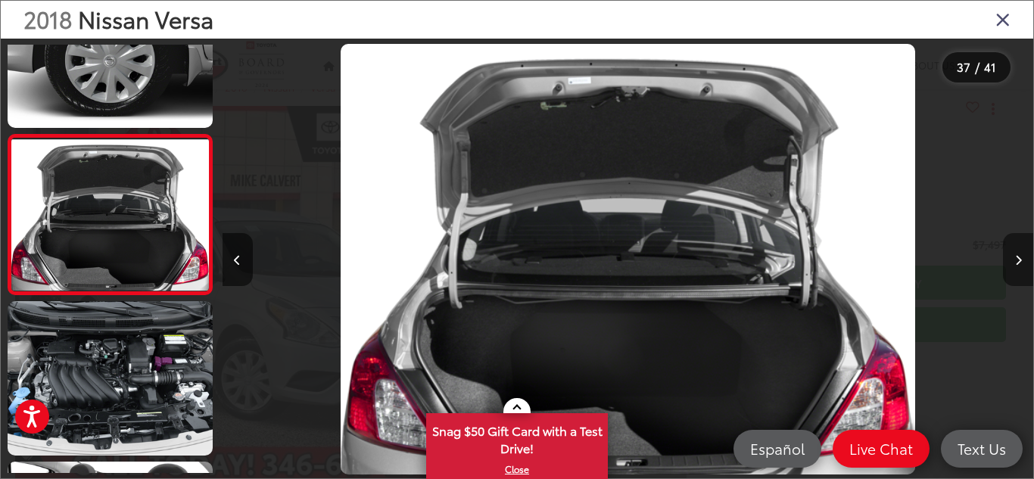
click at [1020, 260] on icon "Next image" at bounding box center [1018, 260] width 7 height 11
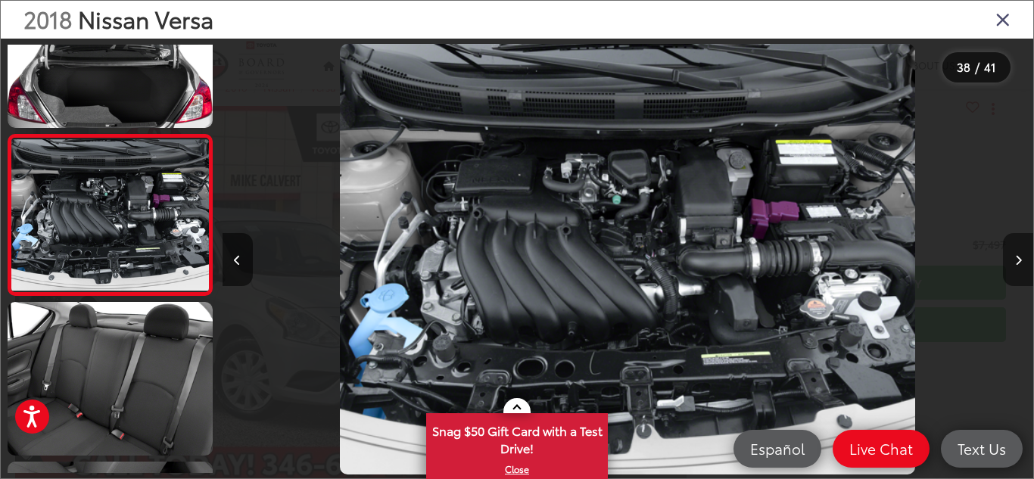
click at [1020, 260] on icon "Next image" at bounding box center [1018, 260] width 7 height 11
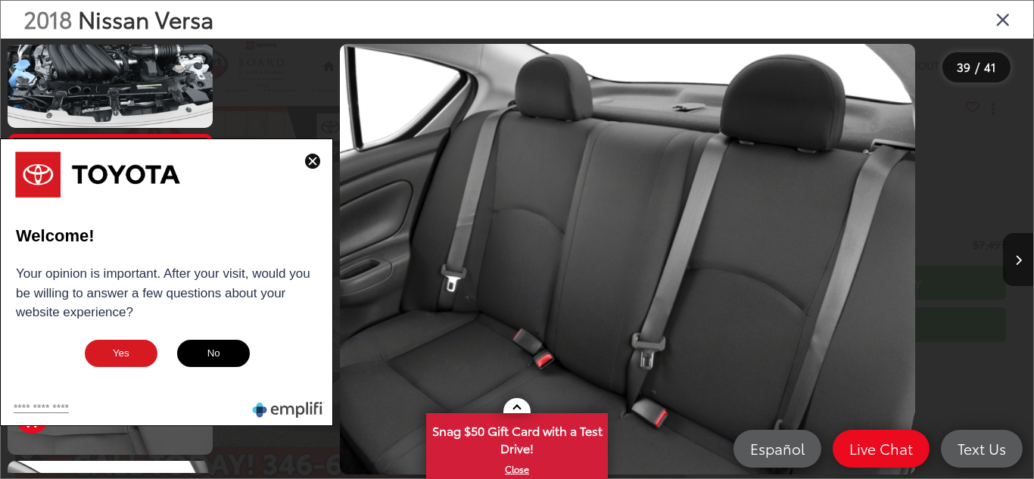
click at [214, 351] on button "No" at bounding box center [214, 353] width 76 height 30
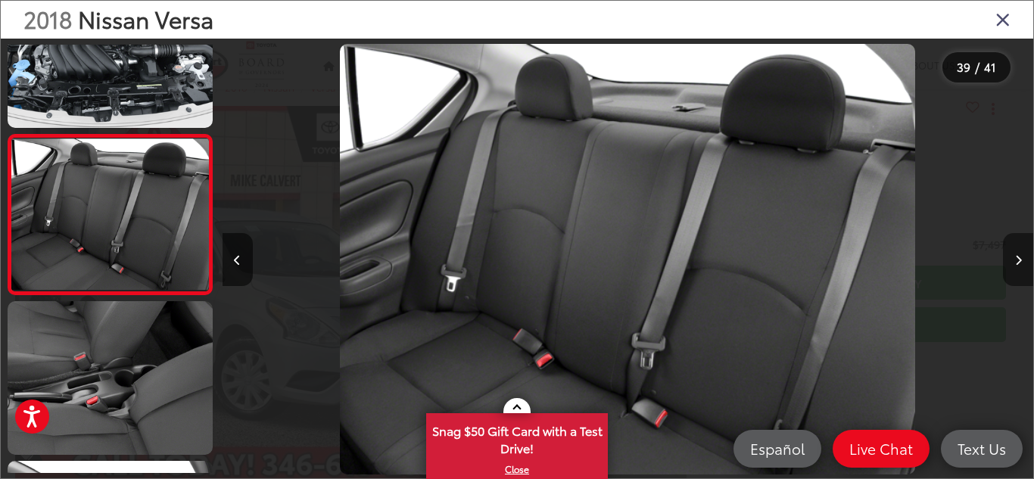
click at [1017, 261] on icon "Next image" at bounding box center [1018, 260] width 7 height 11
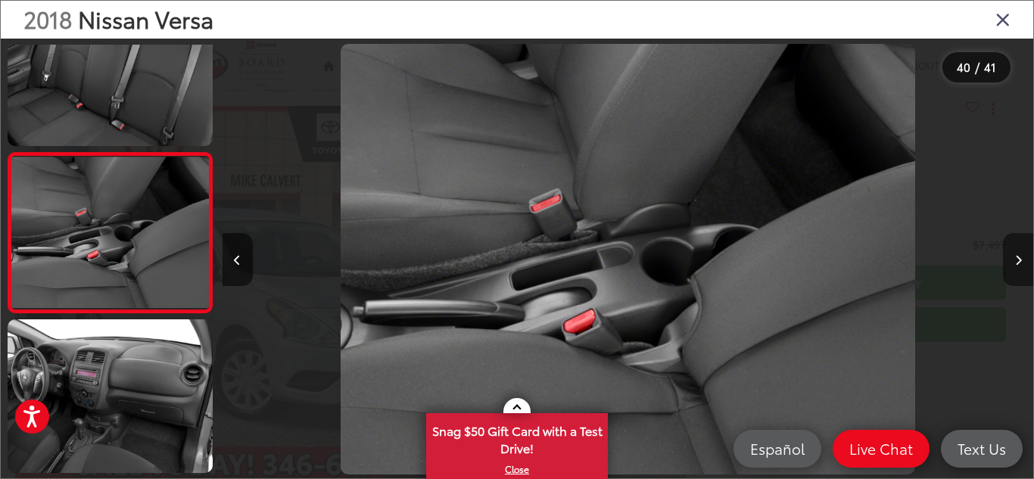
click at [1017, 261] on icon "Next image" at bounding box center [1018, 260] width 7 height 11
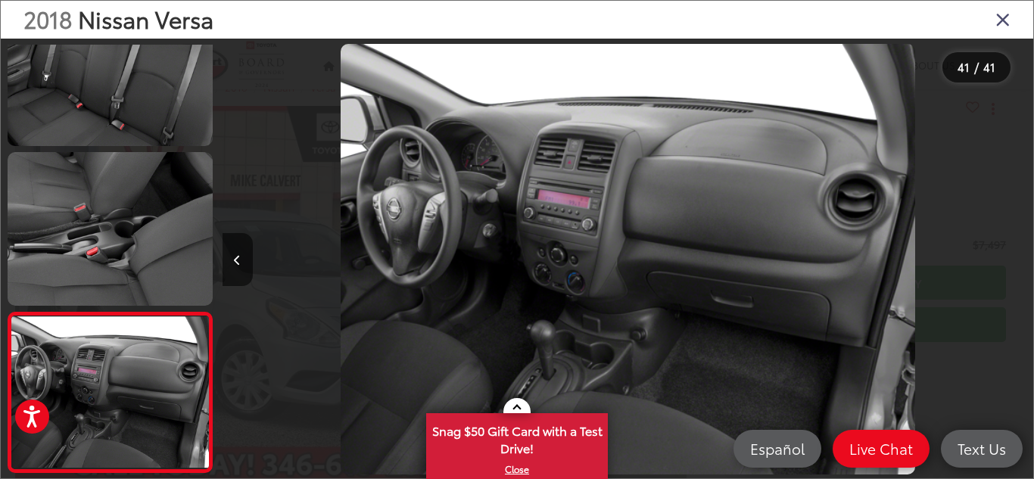
click at [1002, 20] on icon "Close gallery" at bounding box center [1003, 19] width 15 height 20
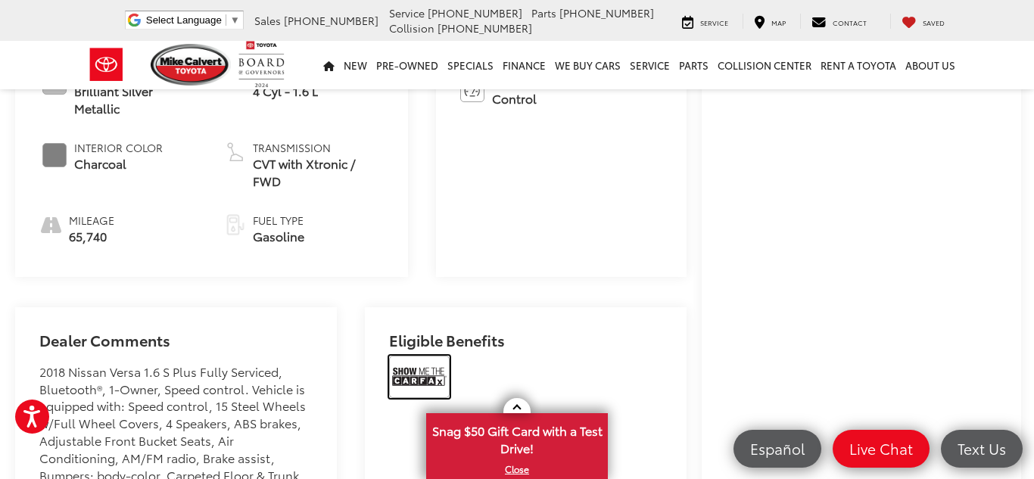
click at [394, 372] on img at bounding box center [419, 377] width 61 height 42
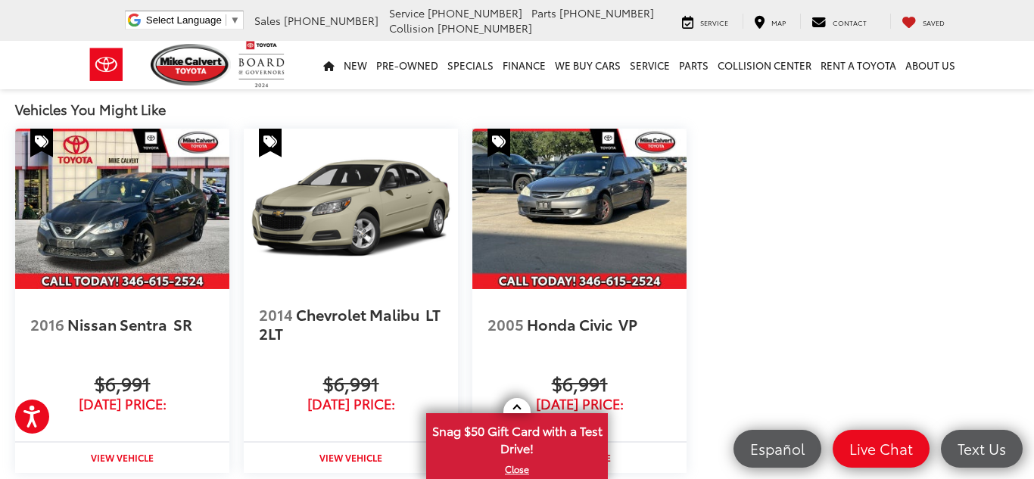
scroll to position [2029, 0]
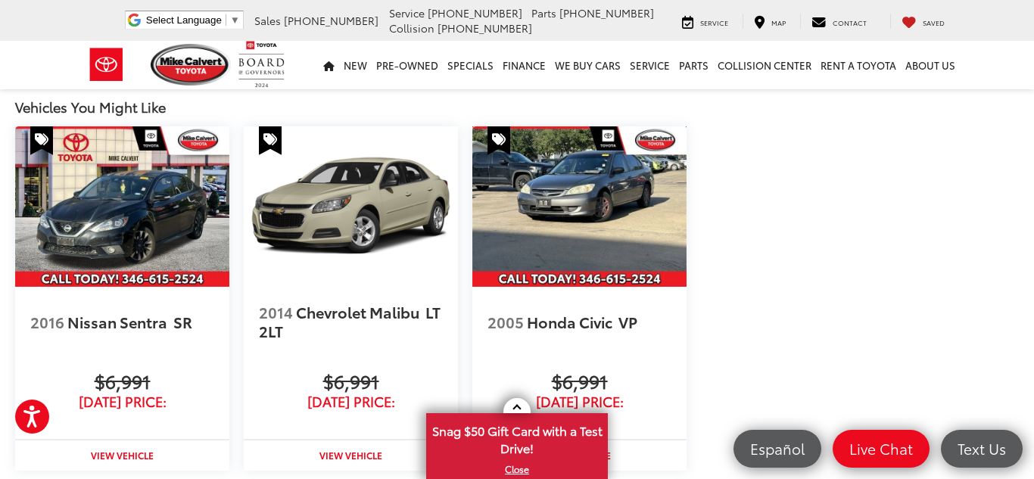
click at [567, 185] on img at bounding box center [579, 206] width 214 height 161
click at [118, 210] on img at bounding box center [122, 206] width 214 height 161
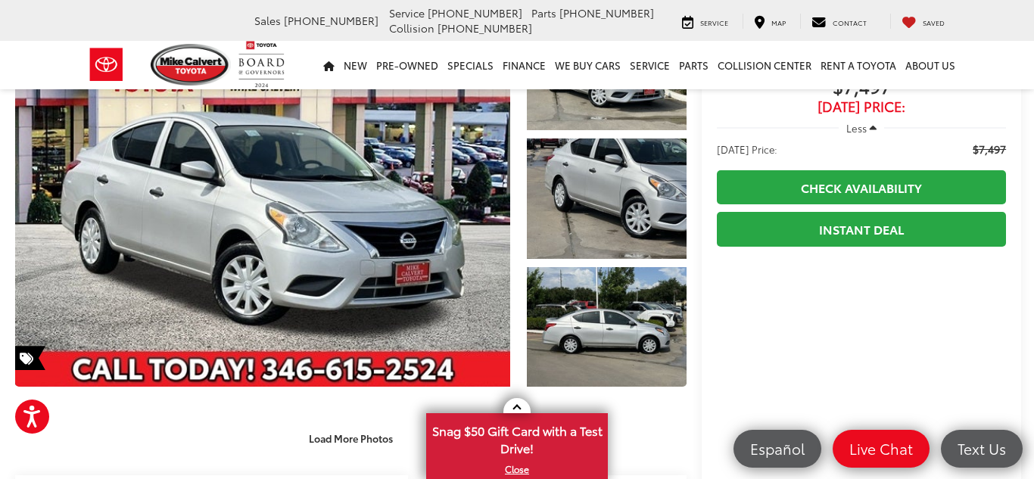
scroll to position [0, 0]
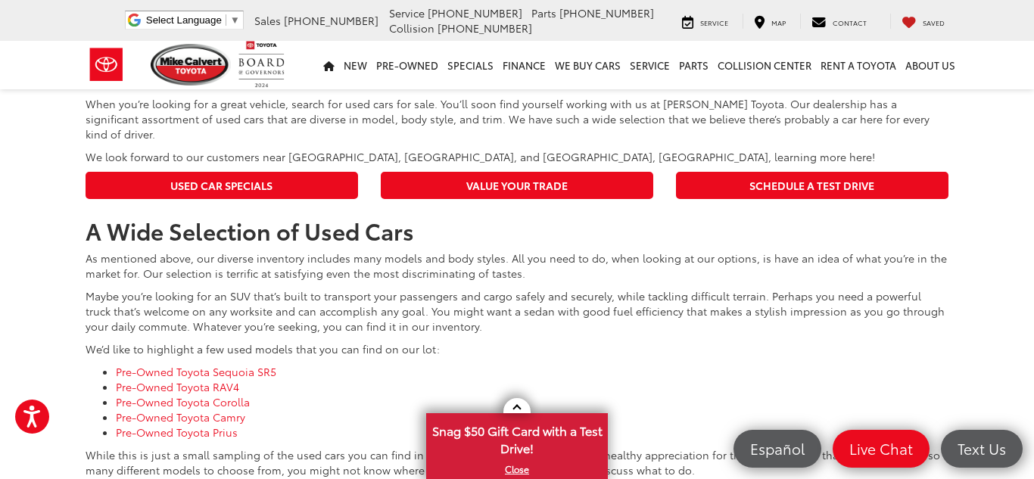
scroll to position [6512, 0]
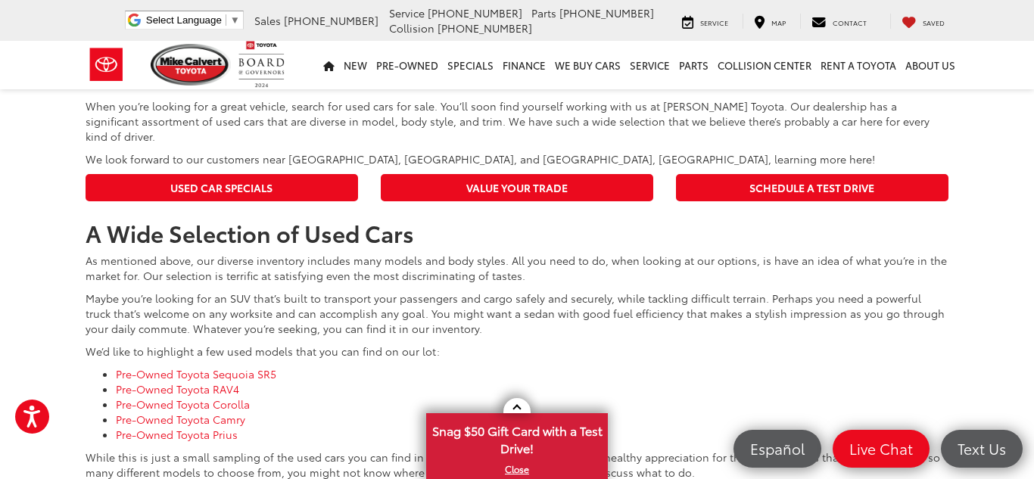
click at [731, 52] on link "2" at bounding box center [742, 38] width 23 height 27
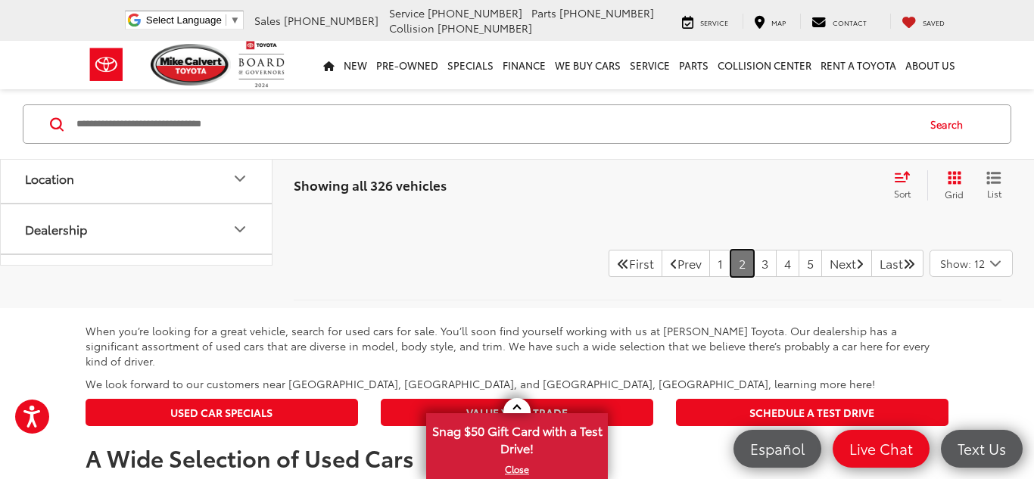
scroll to position [6421, 0]
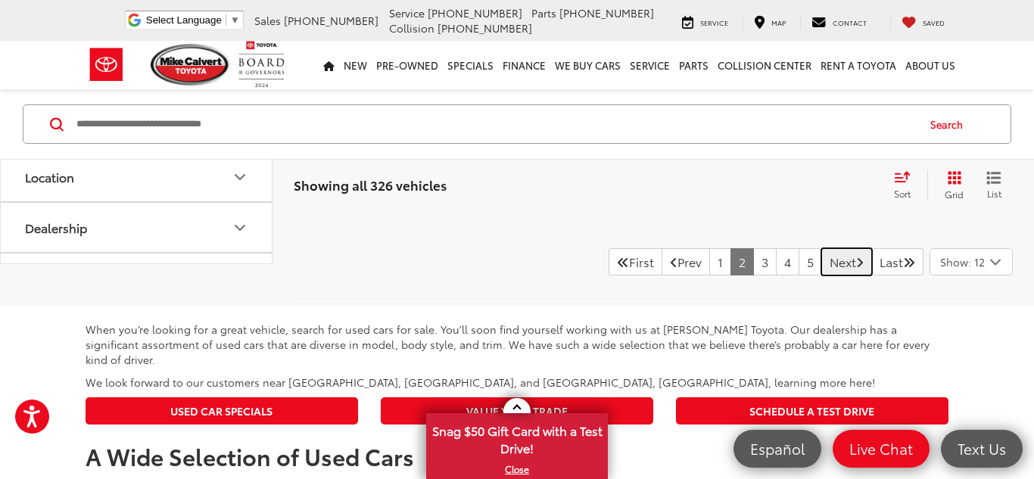
click at [822, 276] on link "Next" at bounding box center [847, 261] width 51 height 27
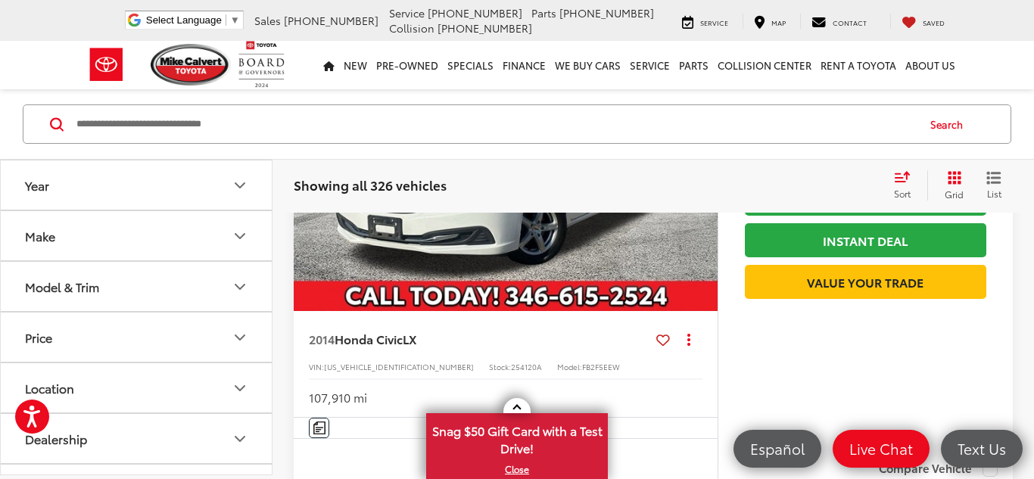
scroll to position [2393, 0]
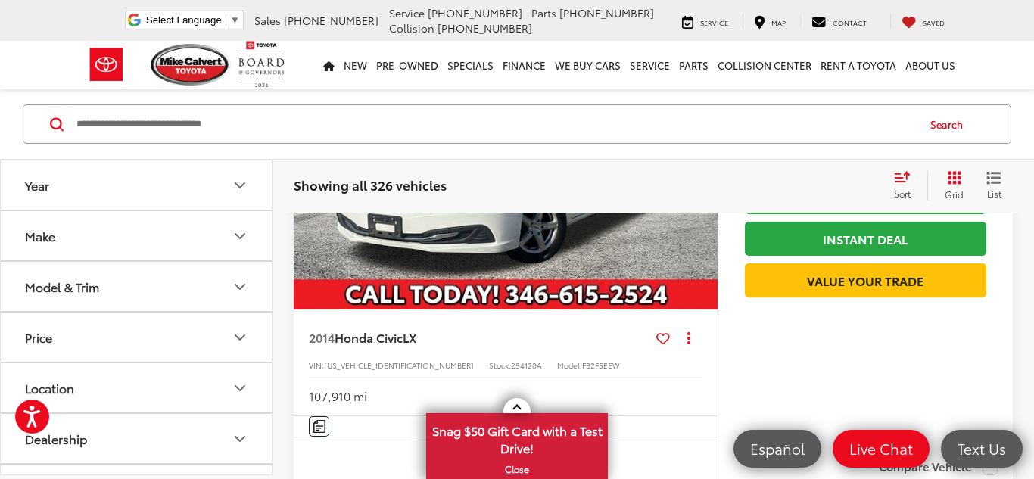
click at [525, 248] on img "2014 Honda Civic LX 0" at bounding box center [506, 151] width 426 height 320
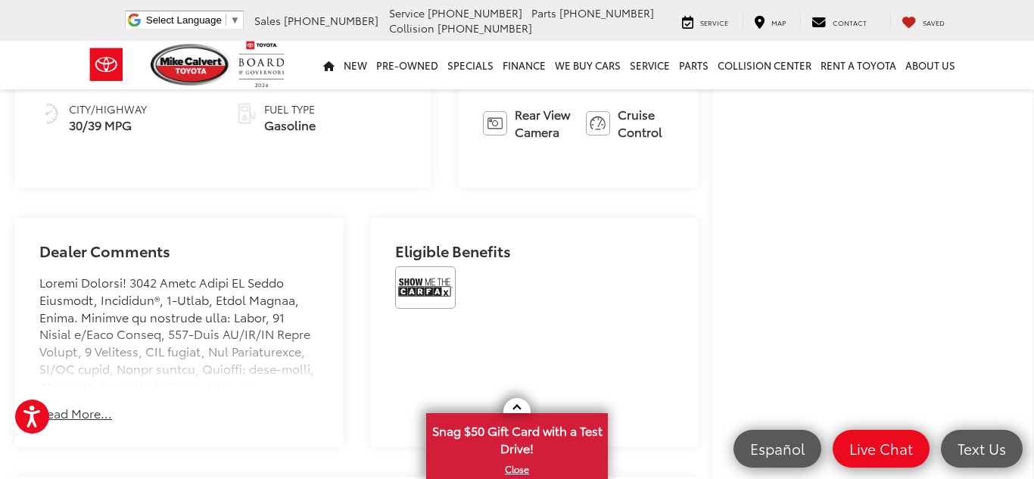
scroll to position [757, 0]
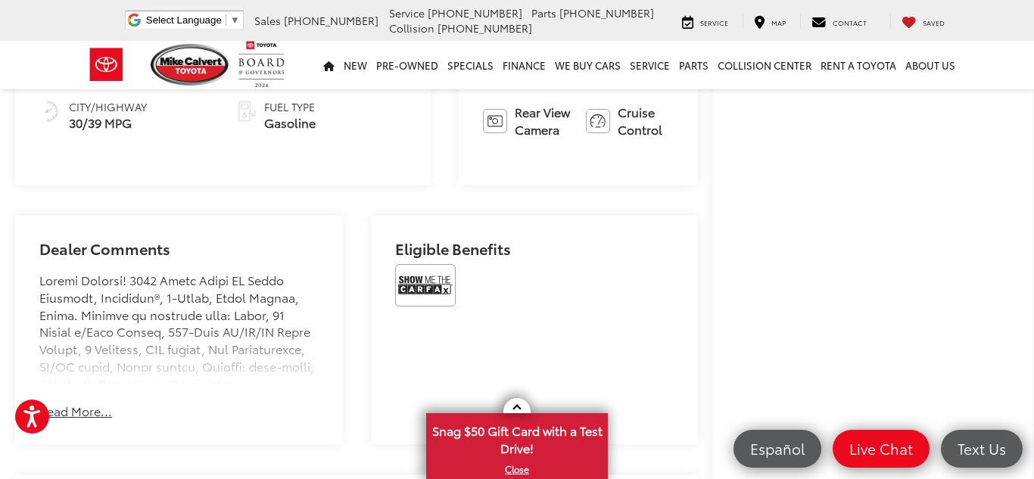
click at [63, 403] on button "Read More..." at bounding box center [75, 411] width 73 height 17
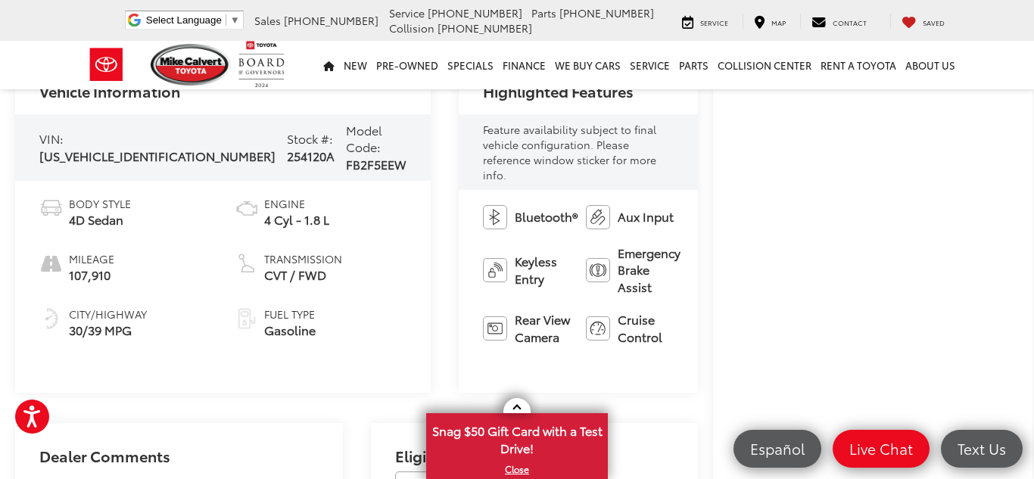
scroll to position [0, 0]
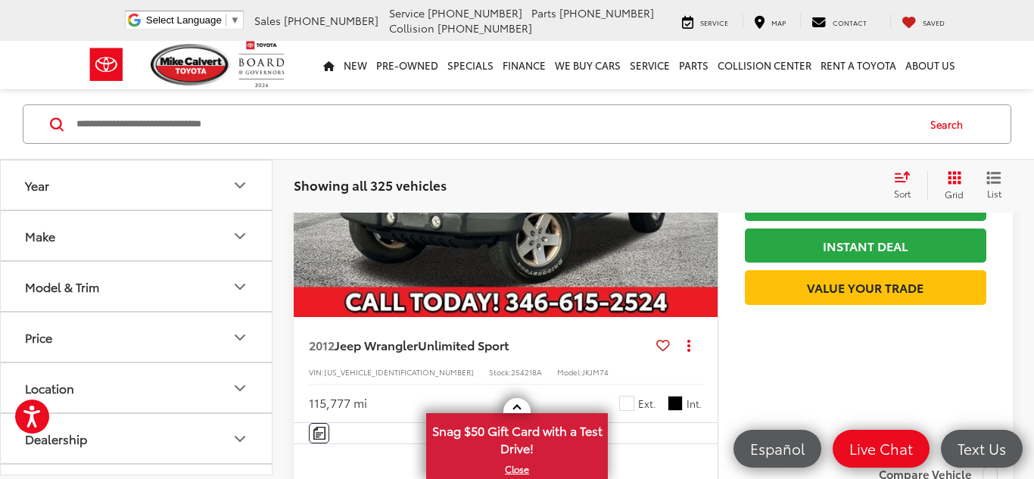
scroll to position [5633, 0]
